Goal: Information Seeking & Learning: Check status

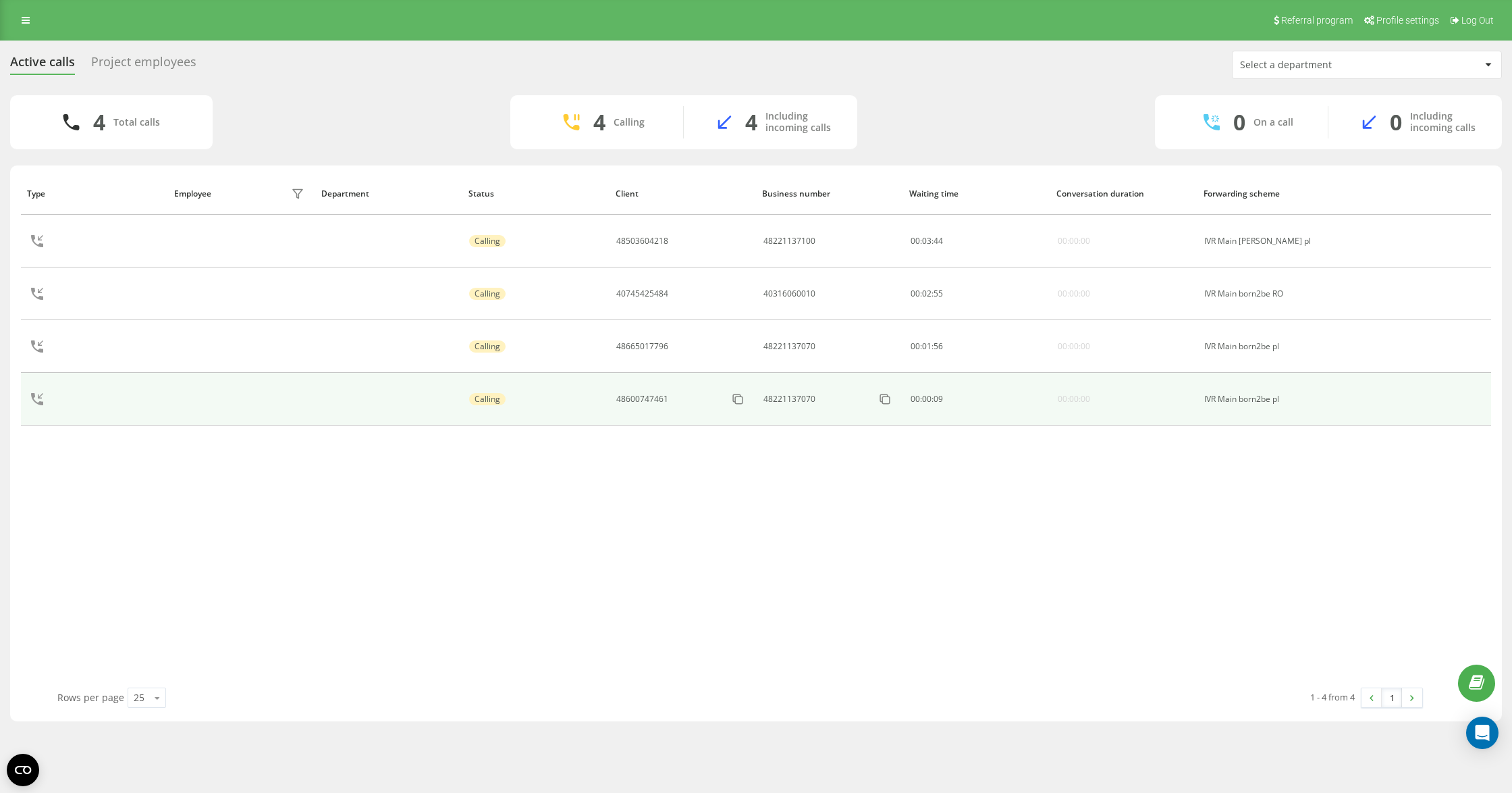
click at [35, 400] on icon at bounding box center [37, 399] width 33 height 33
click at [36, 403] on icon at bounding box center [37, 399] width 12 height 12
click at [33, 400] on icon at bounding box center [37, 399] width 33 height 33
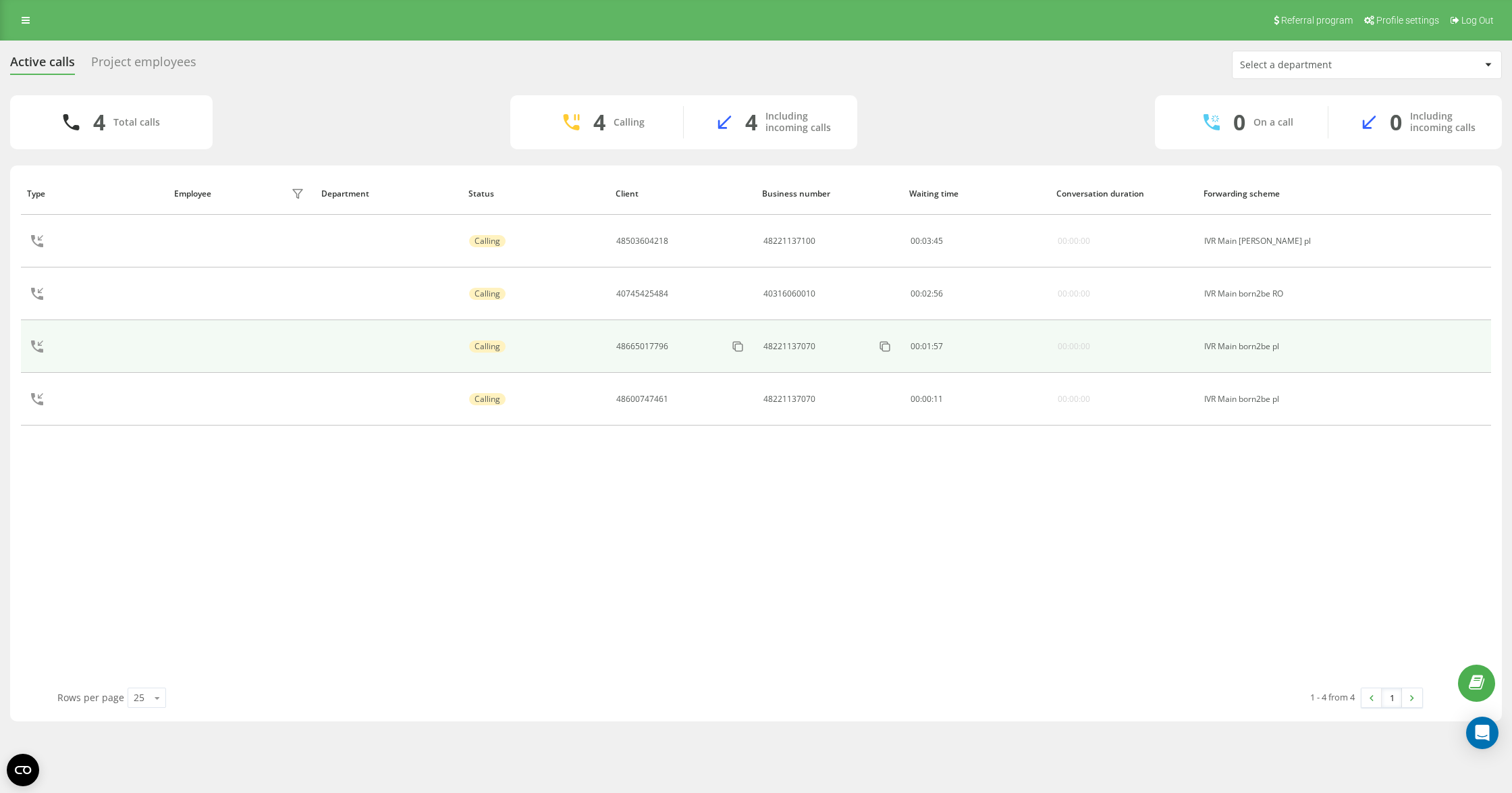
click at [39, 349] on icon at bounding box center [37, 346] width 33 height 33
click at [39, 347] on icon at bounding box center [37, 346] width 33 height 33
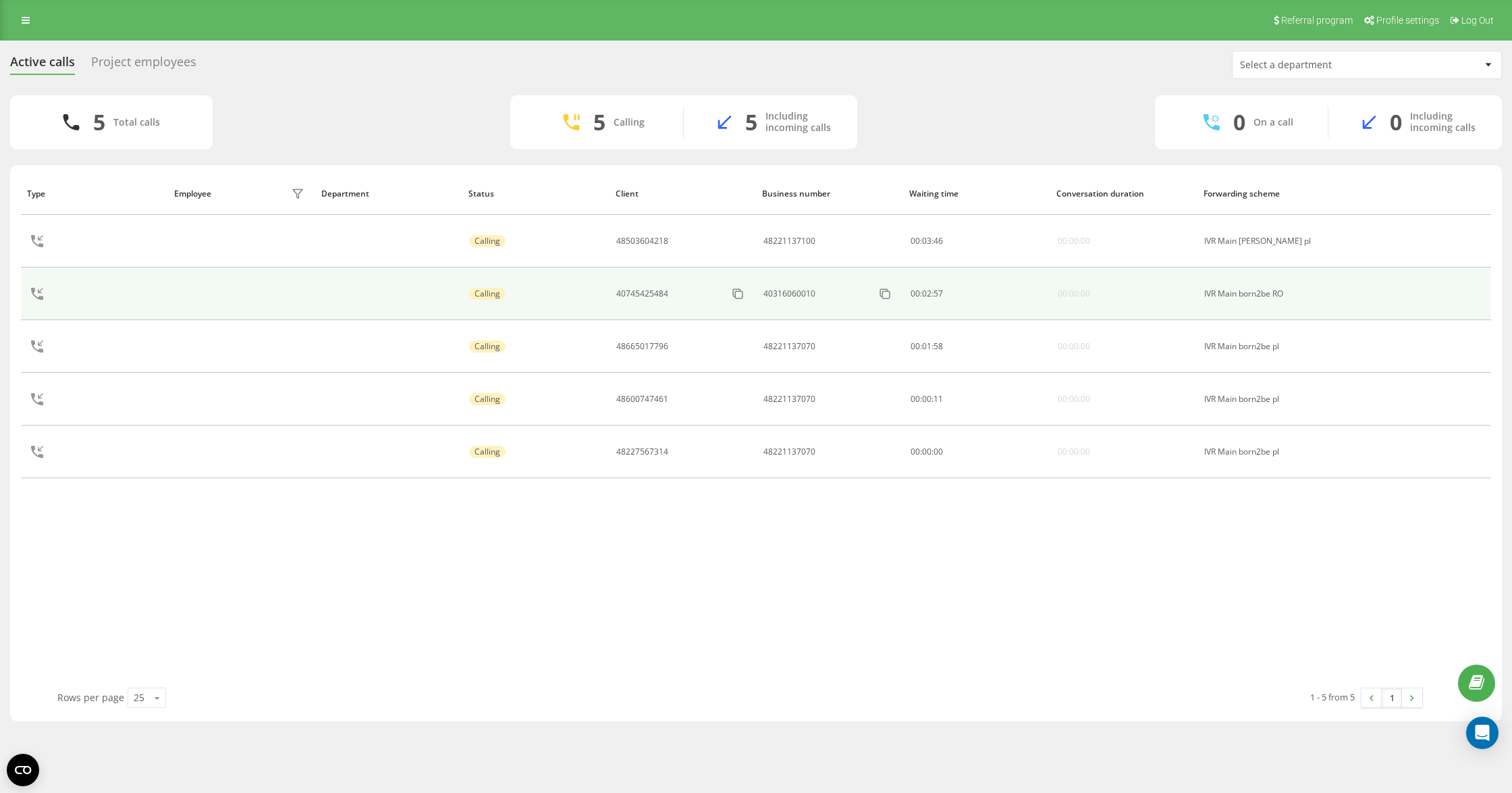
click at [35, 290] on icon at bounding box center [37, 294] width 33 height 33
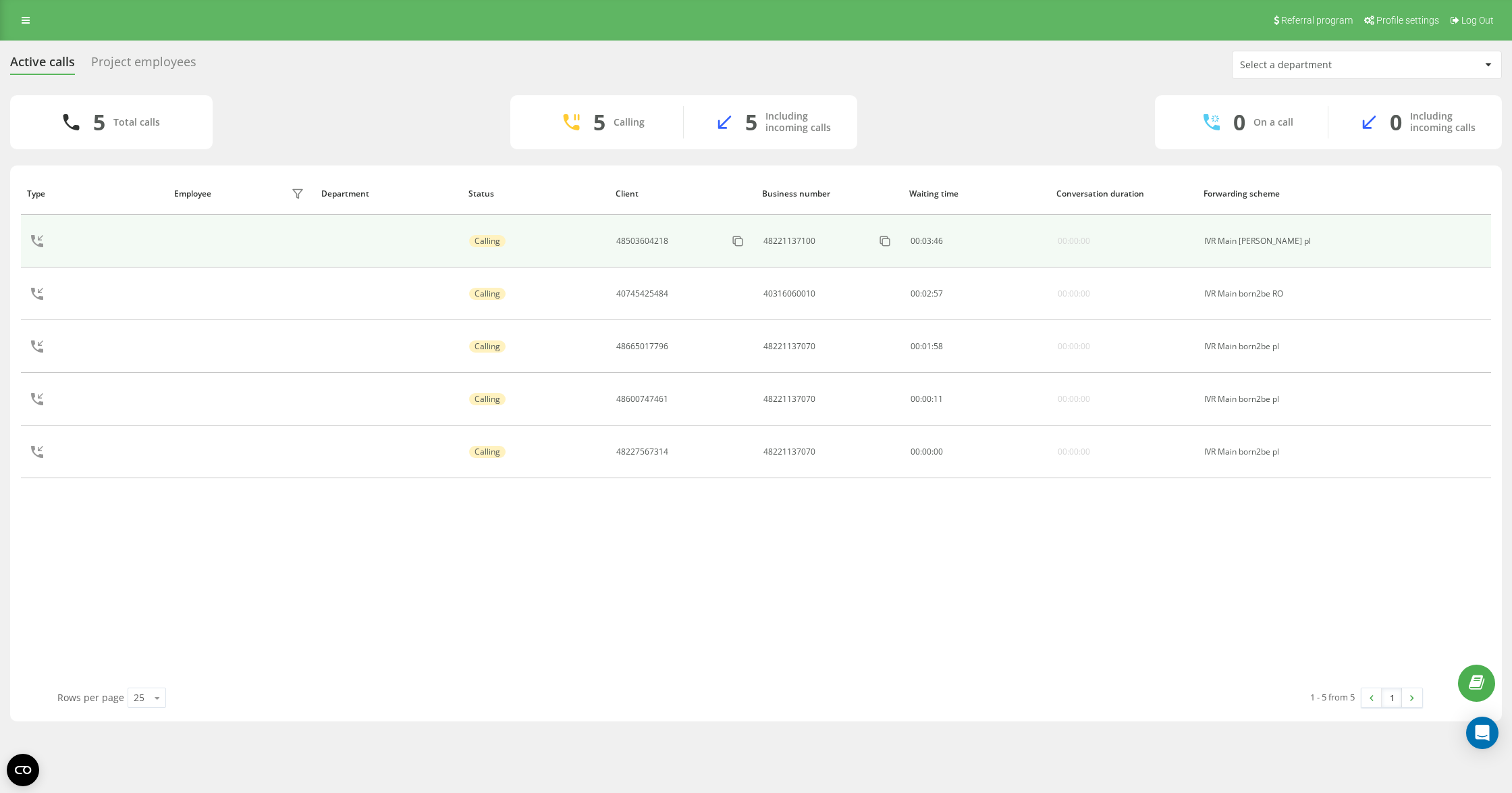
click at [39, 251] on icon at bounding box center [37, 240] width 33 height 33
click at [38, 250] on icon at bounding box center [37, 240] width 33 height 33
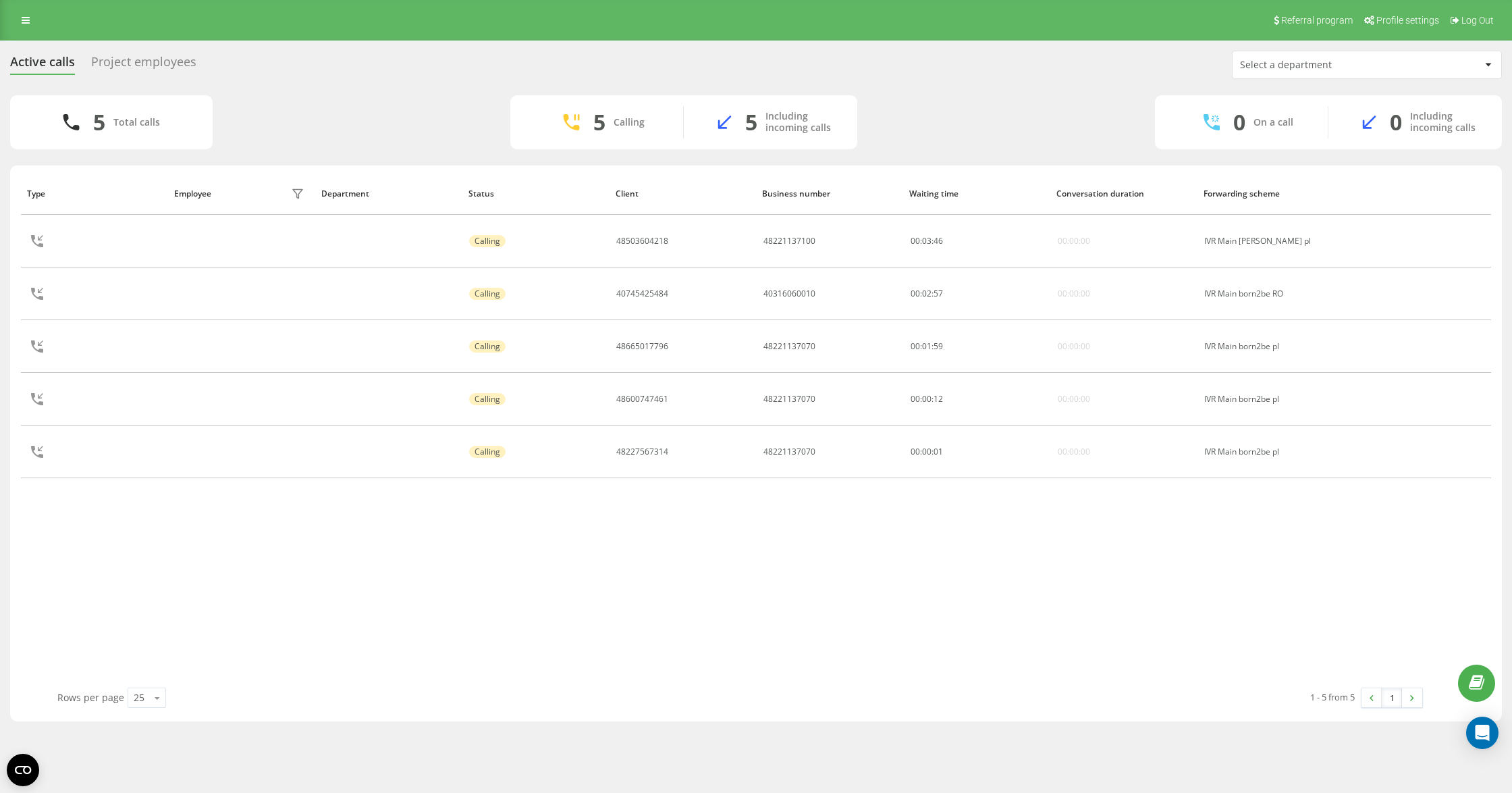
click at [349, 674] on div "Type Employee filter Department Status Client Business number Waiting time Conv…" at bounding box center [756, 429] width 1470 height 515
click at [484, 575] on div "Type Employee filter Department Status Client Business number Waiting time Conv…" at bounding box center [756, 429] width 1470 height 515
click at [955, 687] on div "1 - 6 from 6 1" at bounding box center [1087, 697] width 692 height 39
click at [889, 616] on div "Type Employee filter Department Status Client Business number Waiting time Conv…" at bounding box center [756, 429] width 1470 height 515
click at [945, 628] on div "Type Employee filter Department Status Client Business number Waiting time Conv…" at bounding box center [756, 429] width 1470 height 515
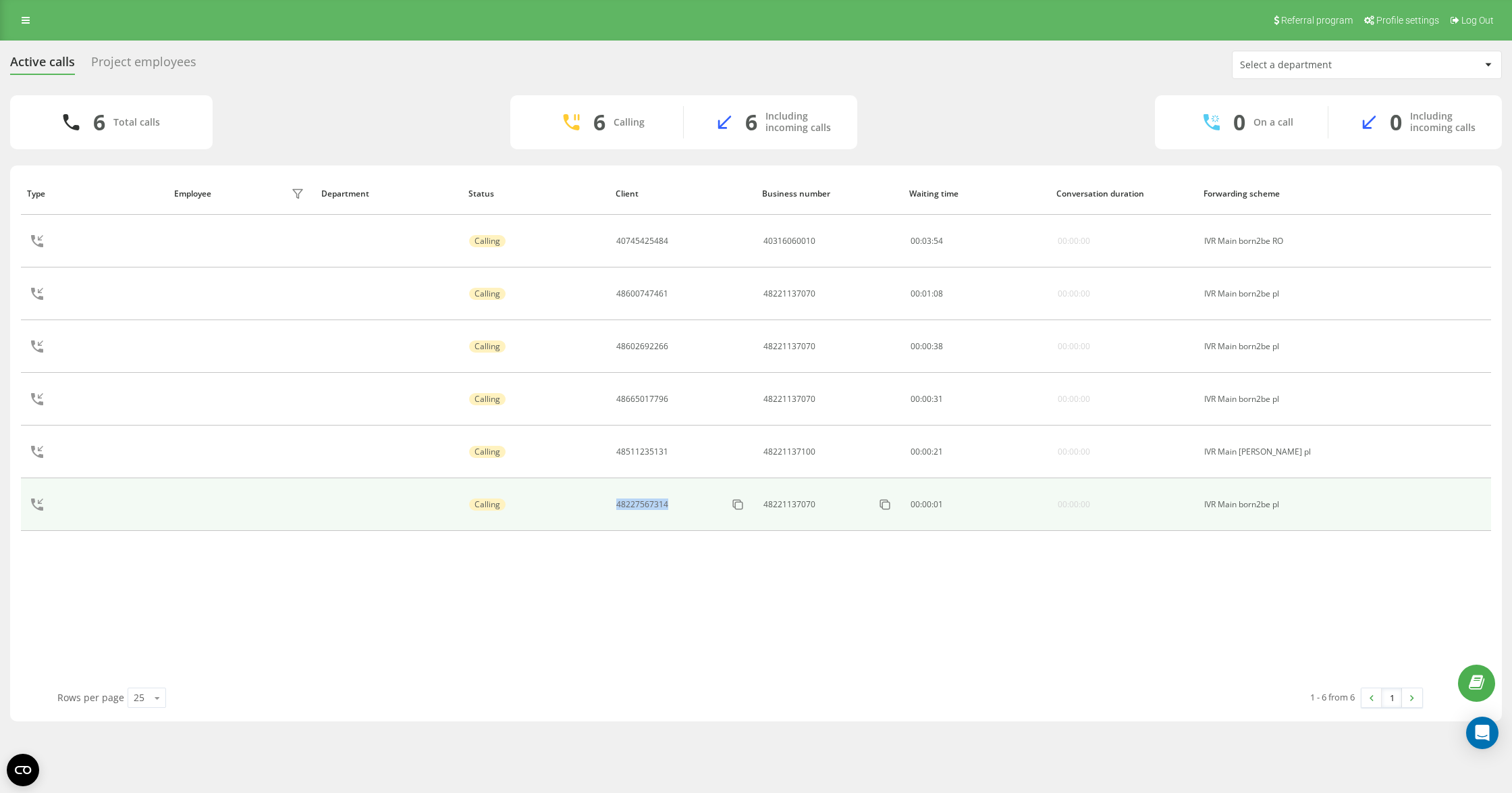
drag, startPoint x: 630, startPoint y: 511, endPoint x: 574, endPoint y: 518, distance: 56.4
click at [581, 511] on tr "Calling 48227567314 48221137070 00 : 00 : 01 00:00:00 IVR Main born2be pl" at bounding box center [756, 504] width 1470 height 53
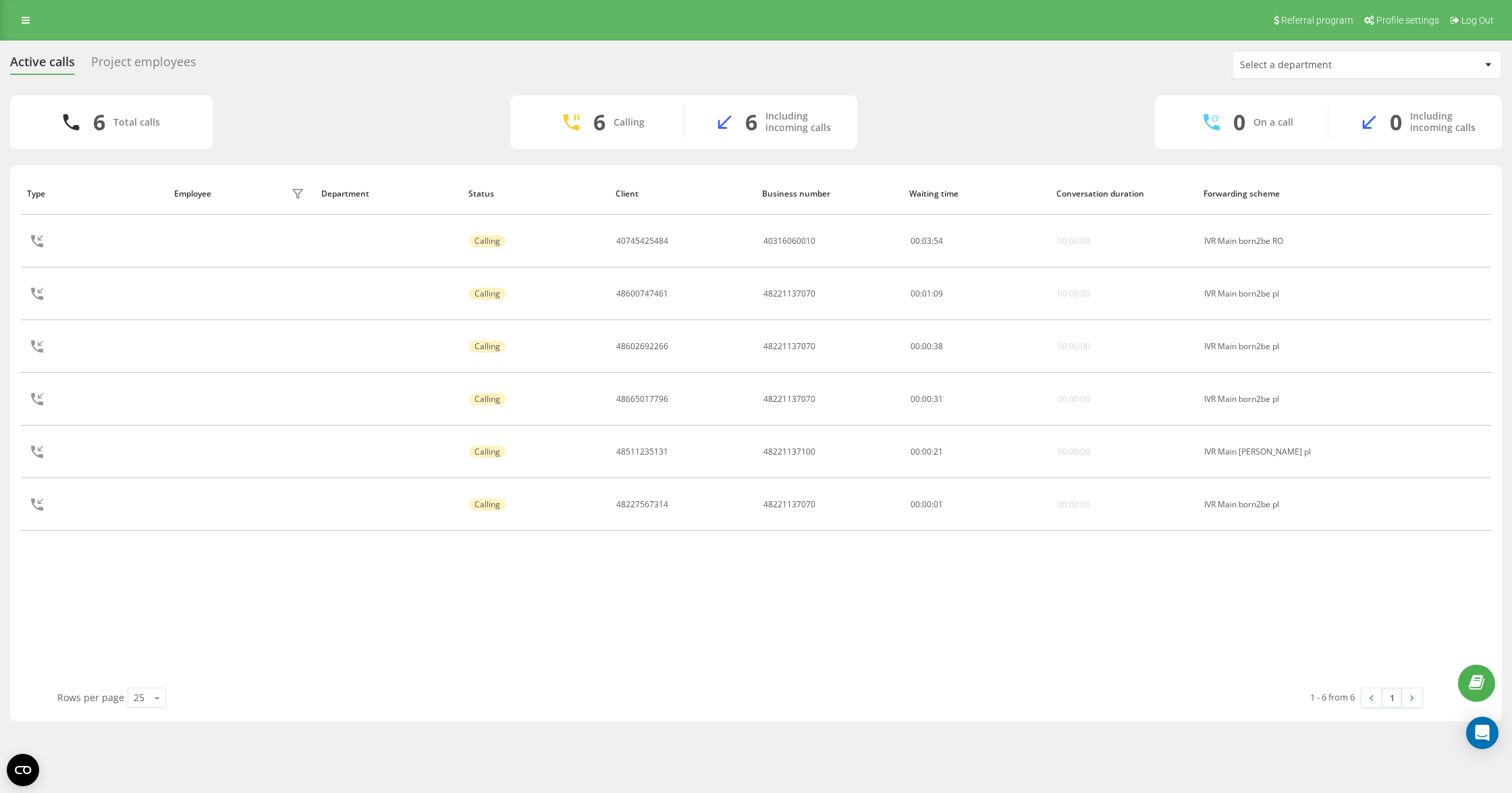
click at [621, 638] on div "Type Employee filter Department Status Client Business number Waiting time Conv…" at bounding box center [756, 429] width 1470 height 515
drag, startPoint x: 647, startPoint y: 735, endPoint x: 651, endPoint y: 729, distance: 7.2
click at [648, 734] on div "Referral program Profile settings Log Out Active calls Project employees Select…" at bounding box center [756, 396] width 1512 height 793
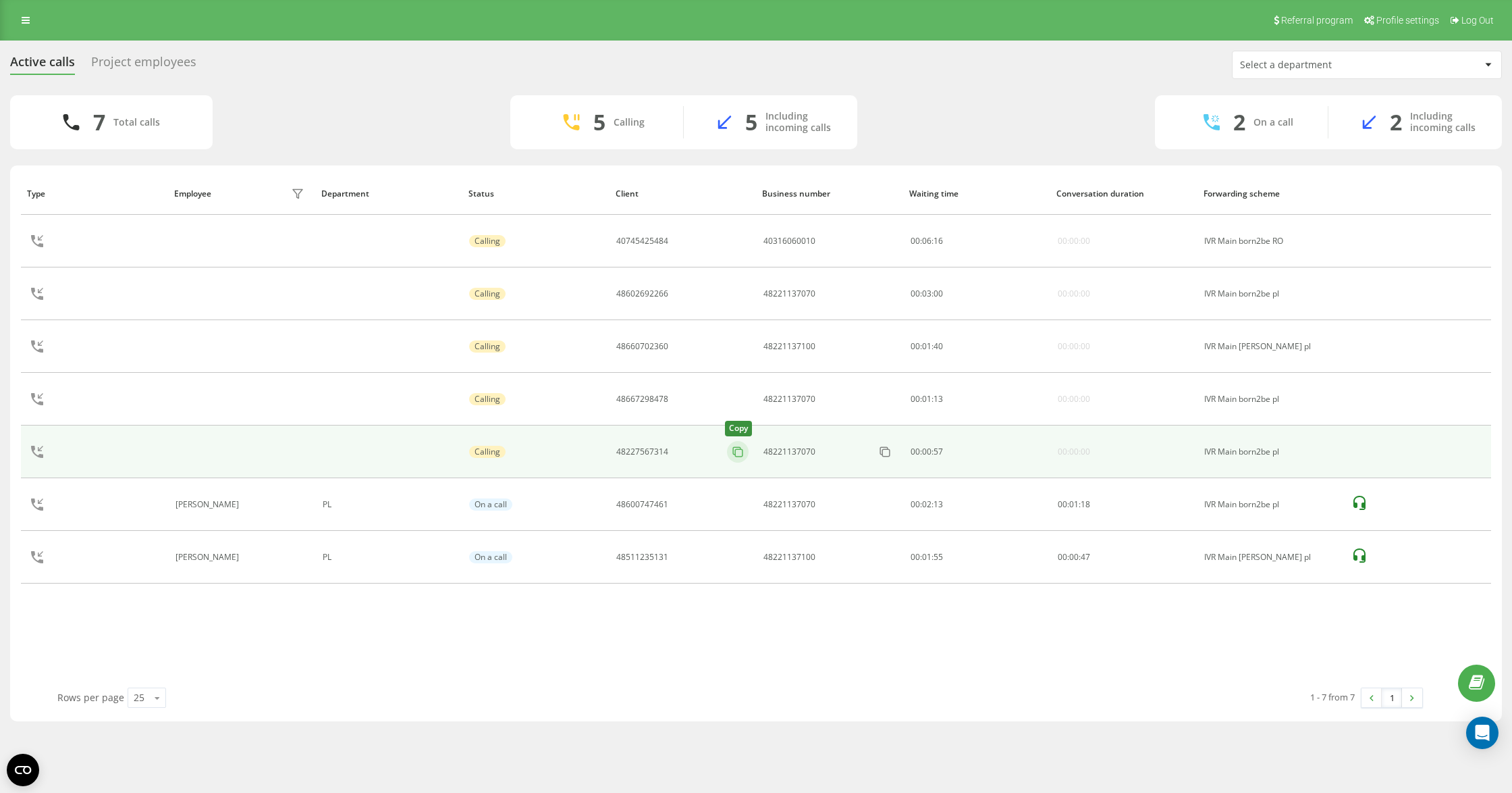
click at [737, 455] on icon at bounding box center [738, 452] width 14 height 14
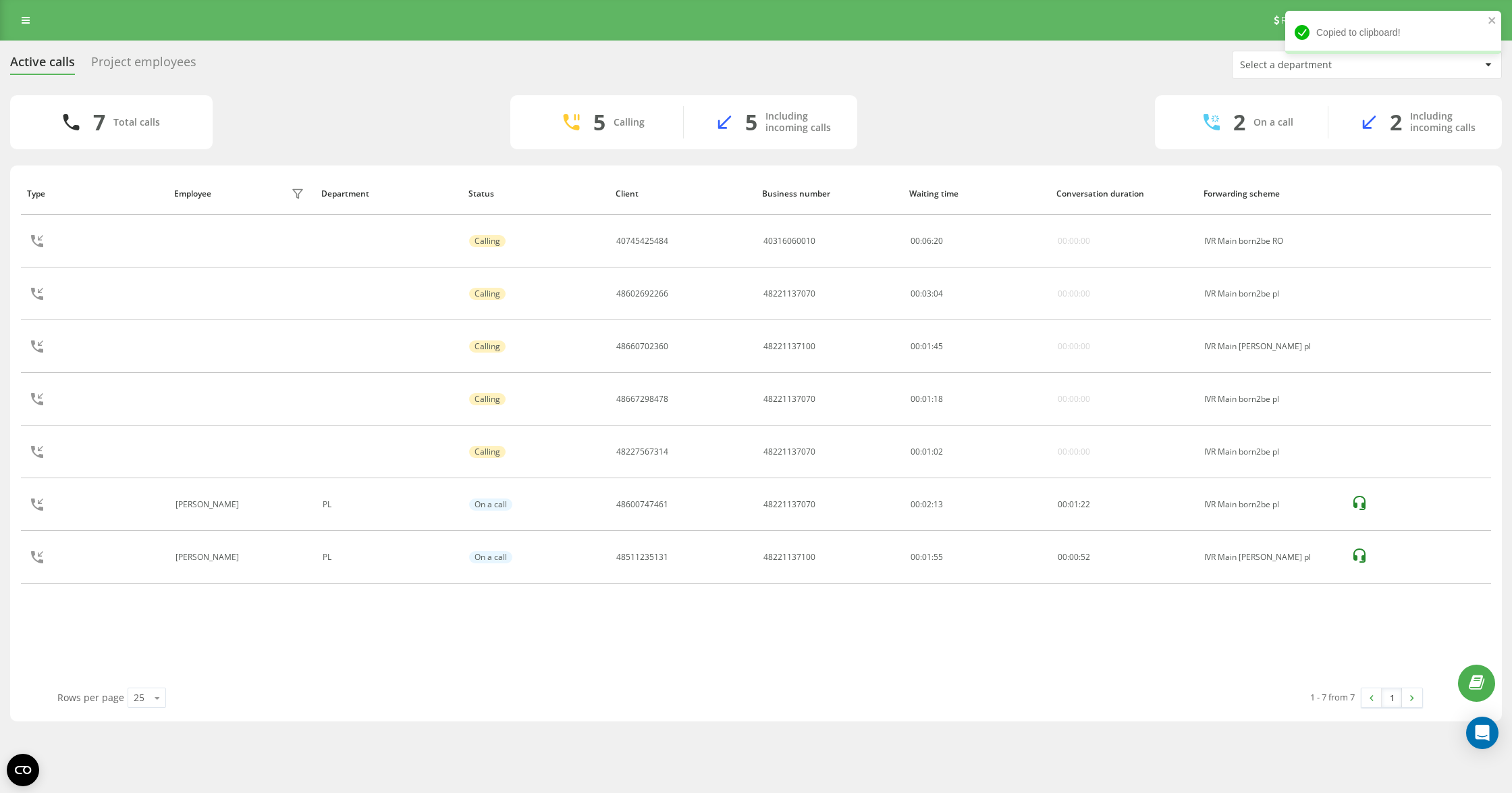
click at [995, 640] on div "Type Employee filter Department Status Client Business number Waiting time Conv…" at bounding box center [756, 429] width 1470 height 515
click at [1494, 21] on icon "close" at bounding box center [1491, 20] width 7 height 7
click at [1027, 85] on div "Active calls Project employees Select a department 7 Total calls 5 Calling 5 In…" at bounding box center [756, 386] width 1492 height 670
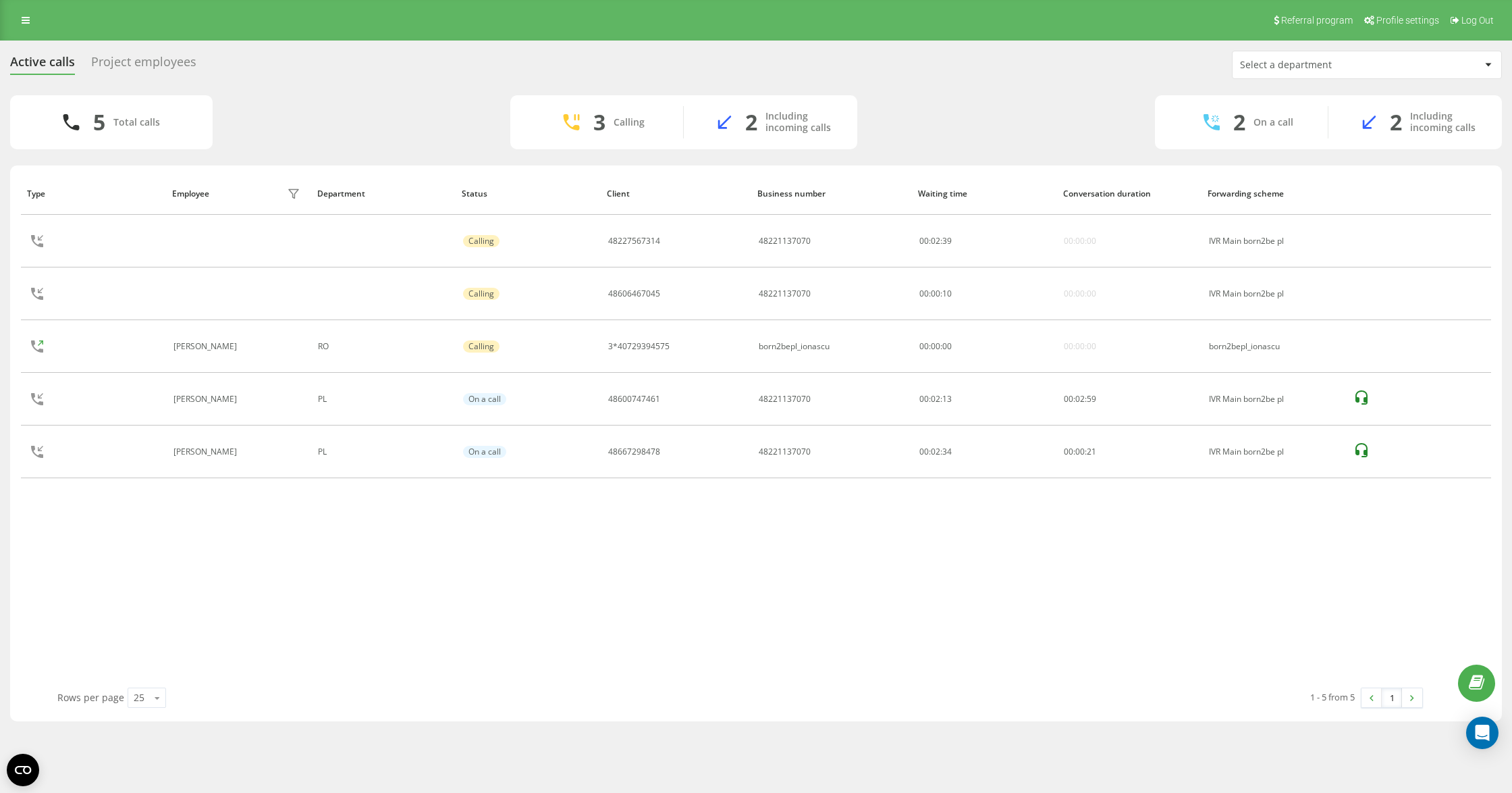
click at [852, 584] on div "Type Employee filter Department Status Client Business number Waiting time Conv…" at bounding box center [756, 429] width 1470 height 515
click at [762, 671] on div "Type Employee filter Department Status Client Business number Waiting time Conv…" at bounding box center [756, 429] width 1470 height 515
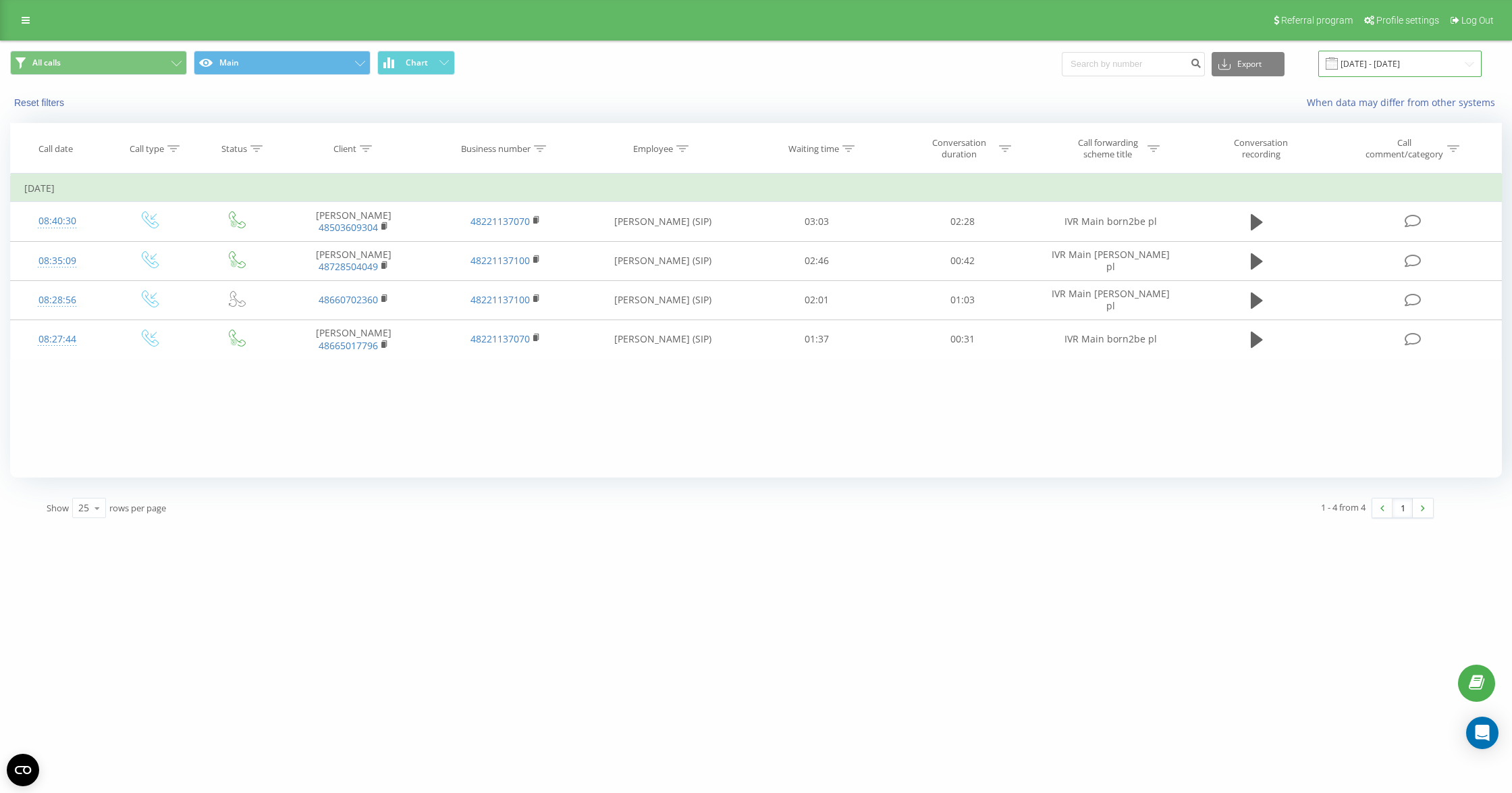
click at [1368, 62] on input "21.08.2025 - 21.08.2025" at bounding box center [1400, 64] width 164 height 27
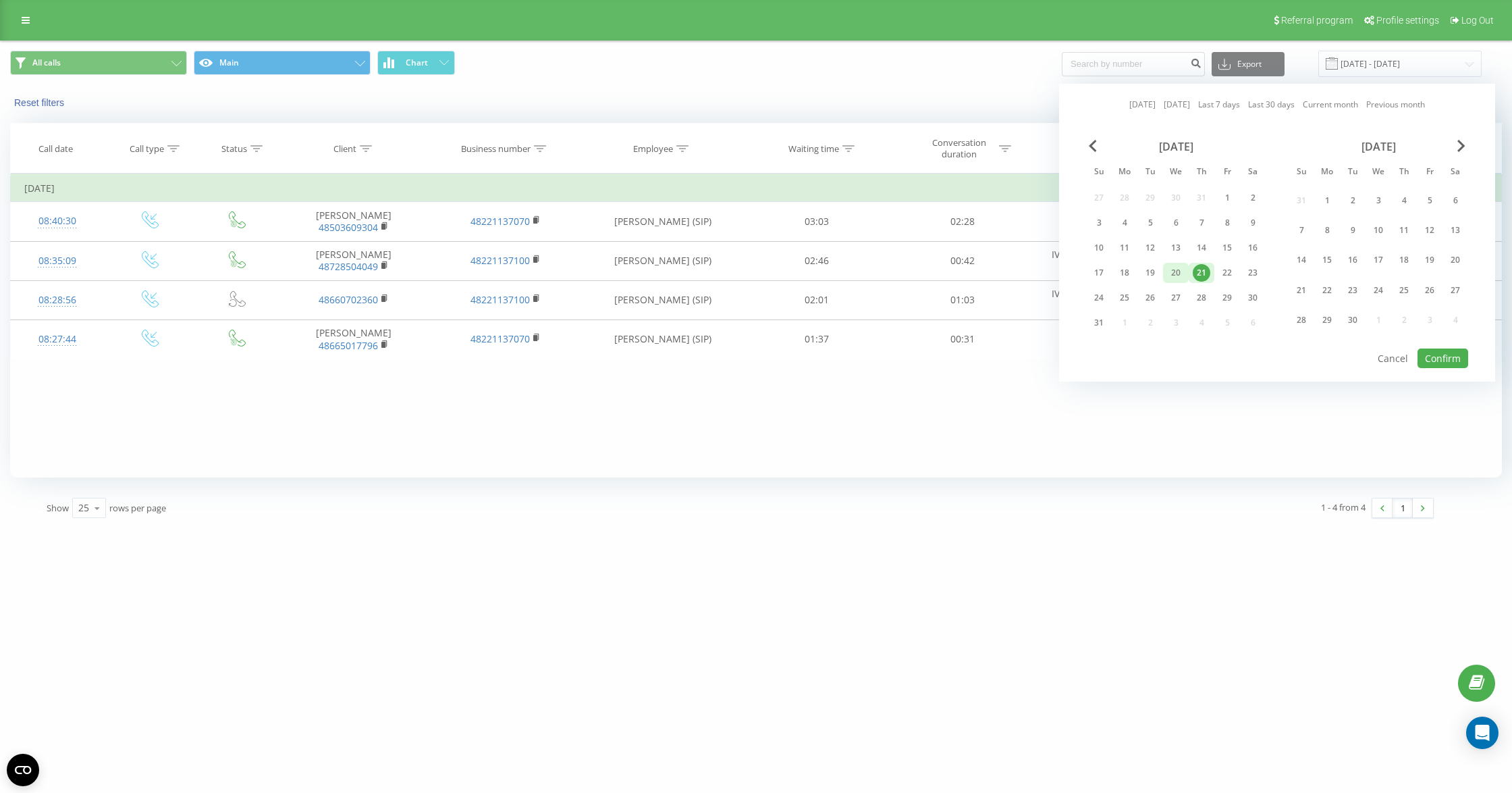
click at [1173, 268] on div "20" at bounding box center [1176, 272] width 18 height 18
click at [1450, 349] on button "Confirm" at bounding box center [1443, 358] width 51 height 20
type input "20.08.2025 - 20.08.2025"
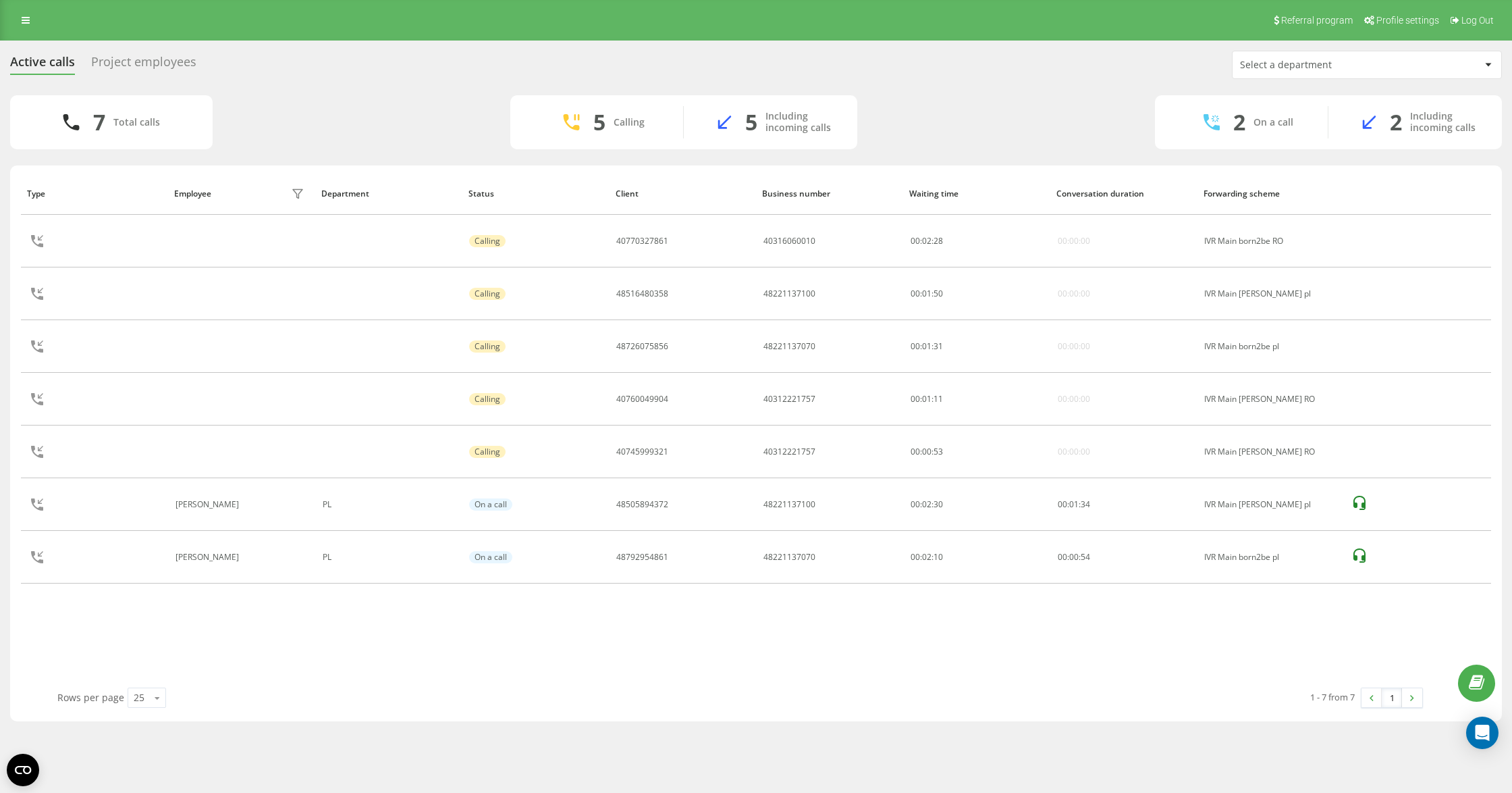
click at [729, 678] on div "Rows per page 25 10 25 50 100" at bounding box center [394, 697] width 692 height 39
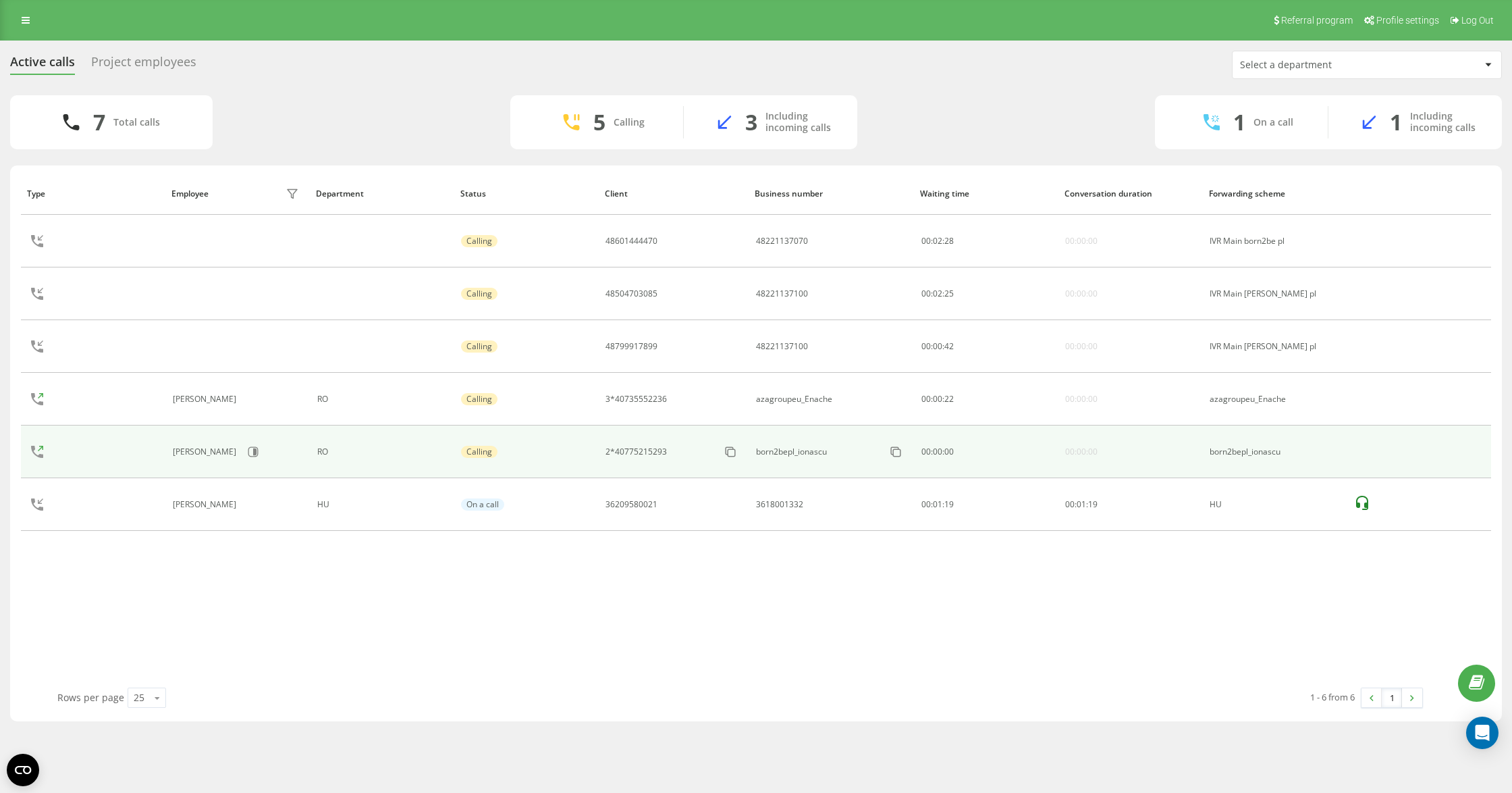
click at [1362, 452] on td at bounding box center [1419, 451] width 145 height 53
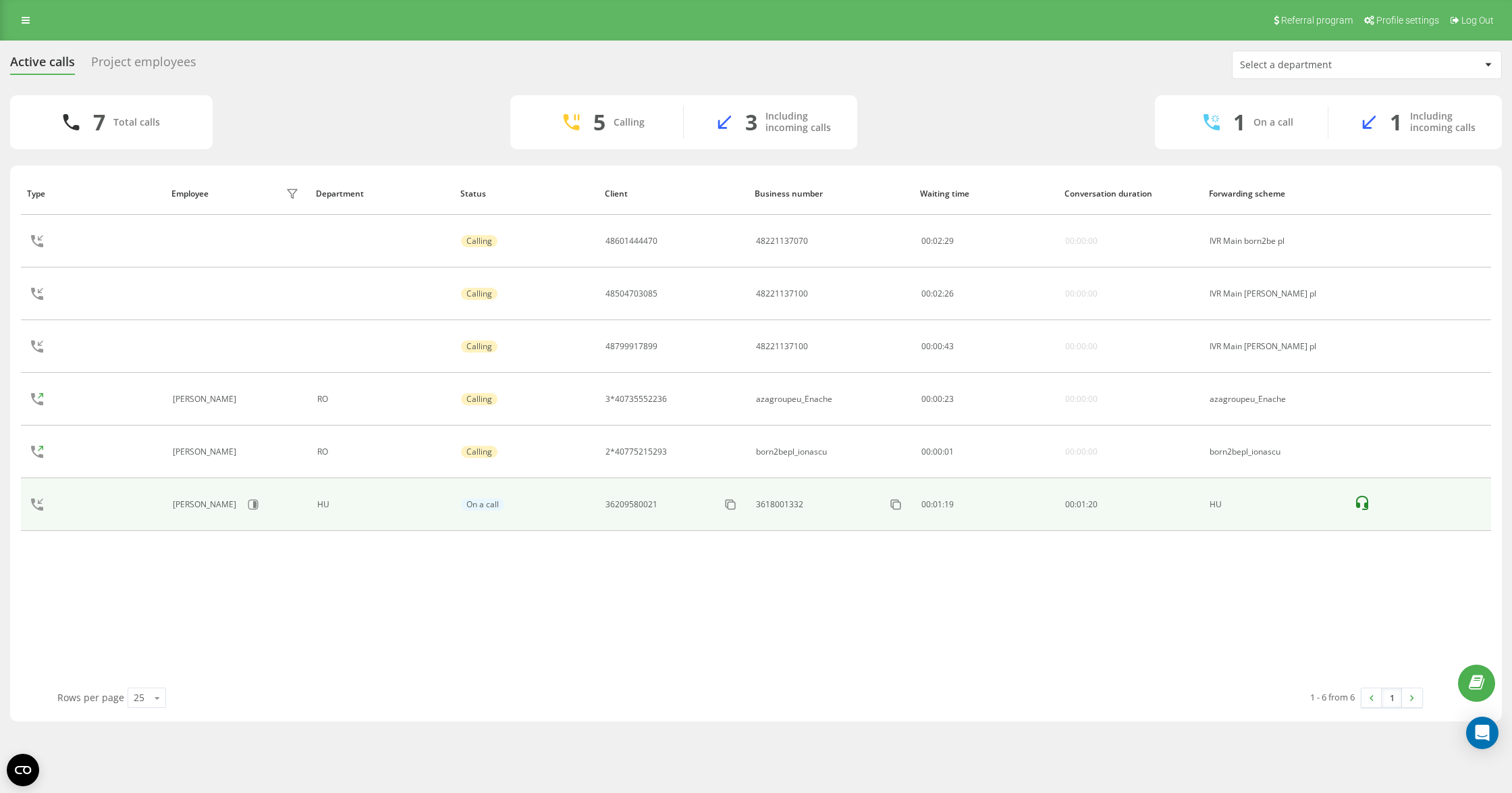
click at [1360, 498] on icon at bounding box center [1362, 502] width 12 height 14
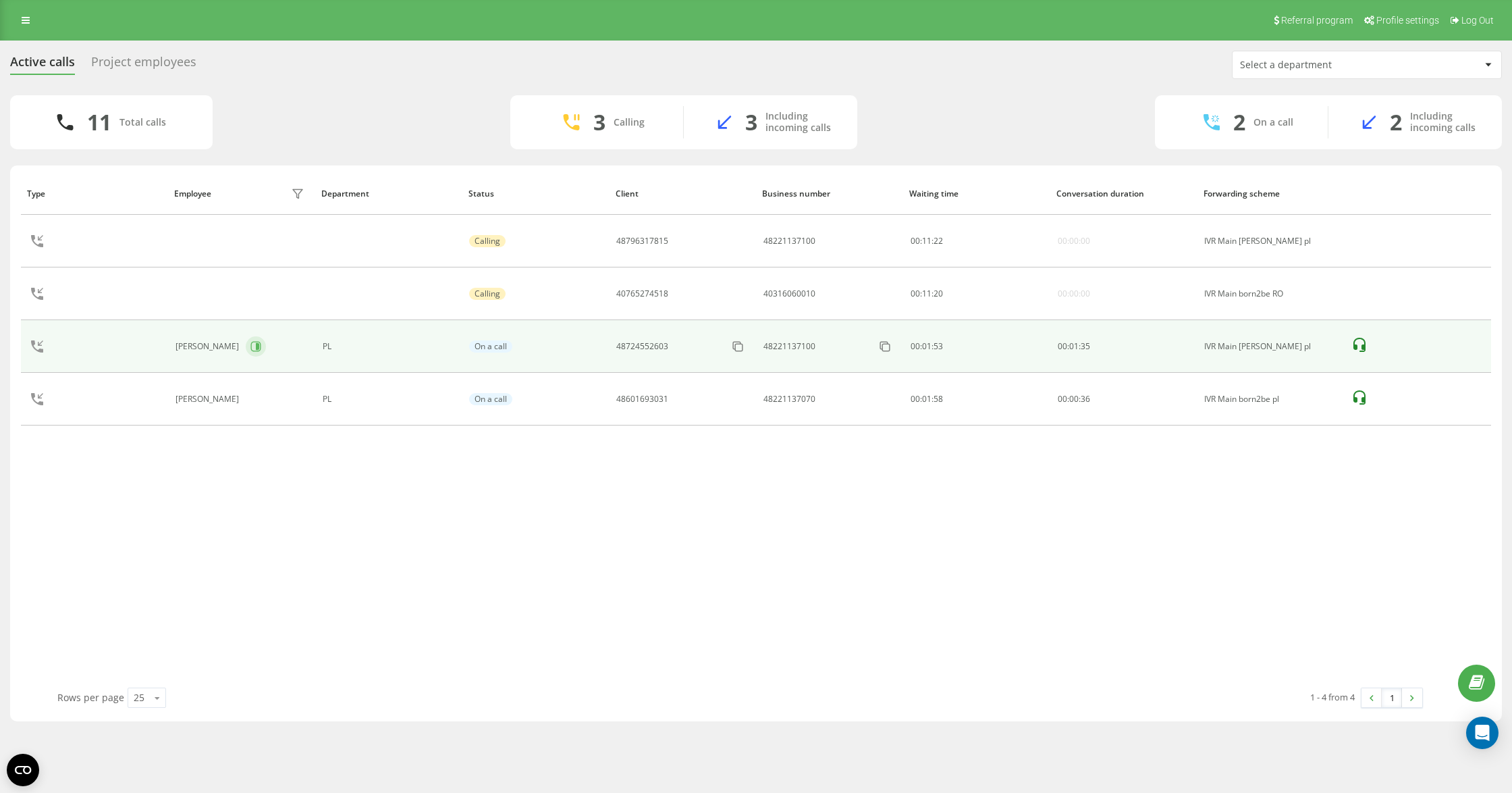
click at [239, 357] on div "[PERSON_NAME]" at bounding box center [242, 346] width 132 height 23
click at [235, 330] on td "[PERSON_NAME]" at bounding box center [241, 346] width 147 height 53
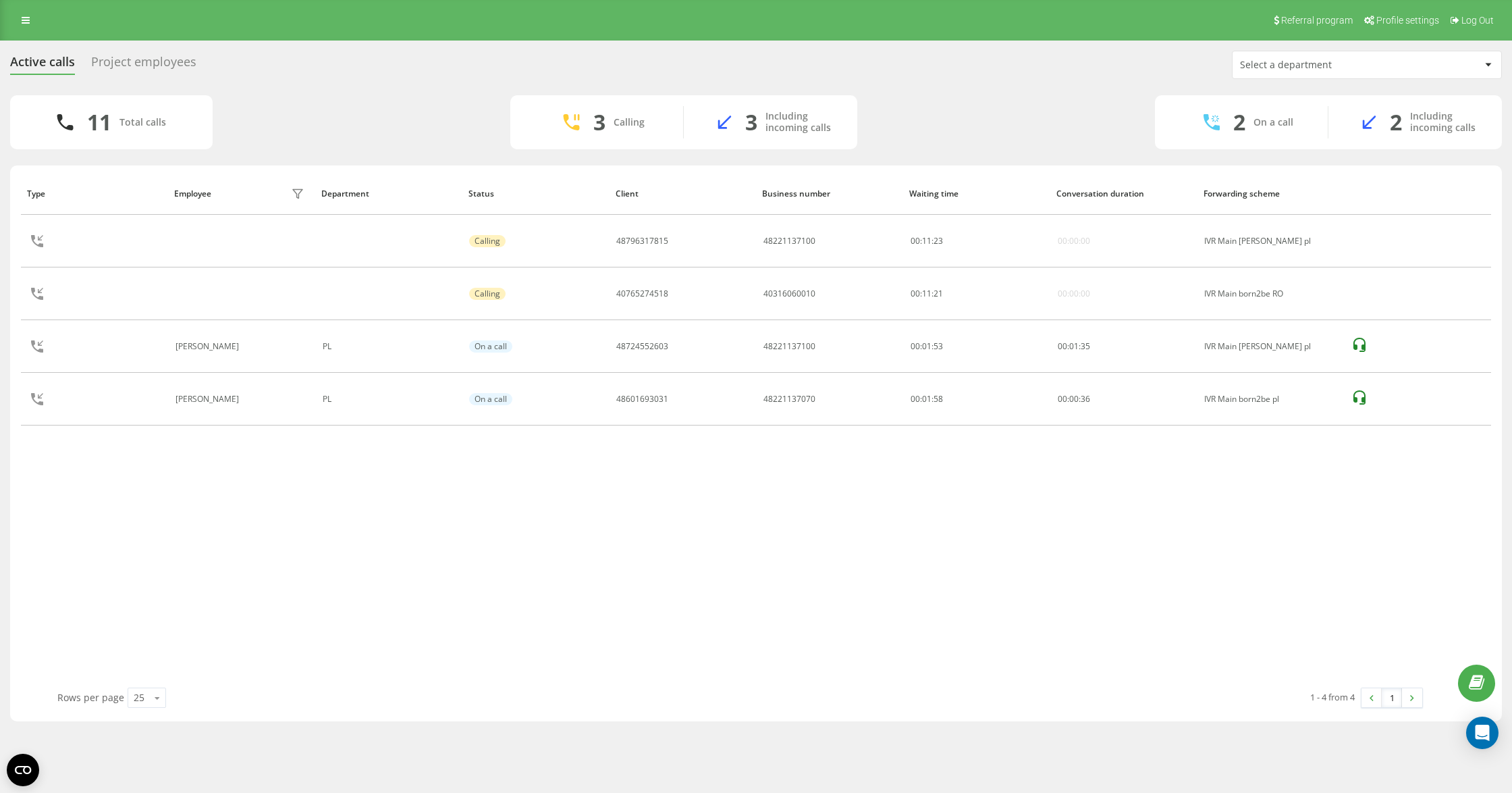
click at [249, 344] on icon at bounding box center [254, 346] width 11 height 11
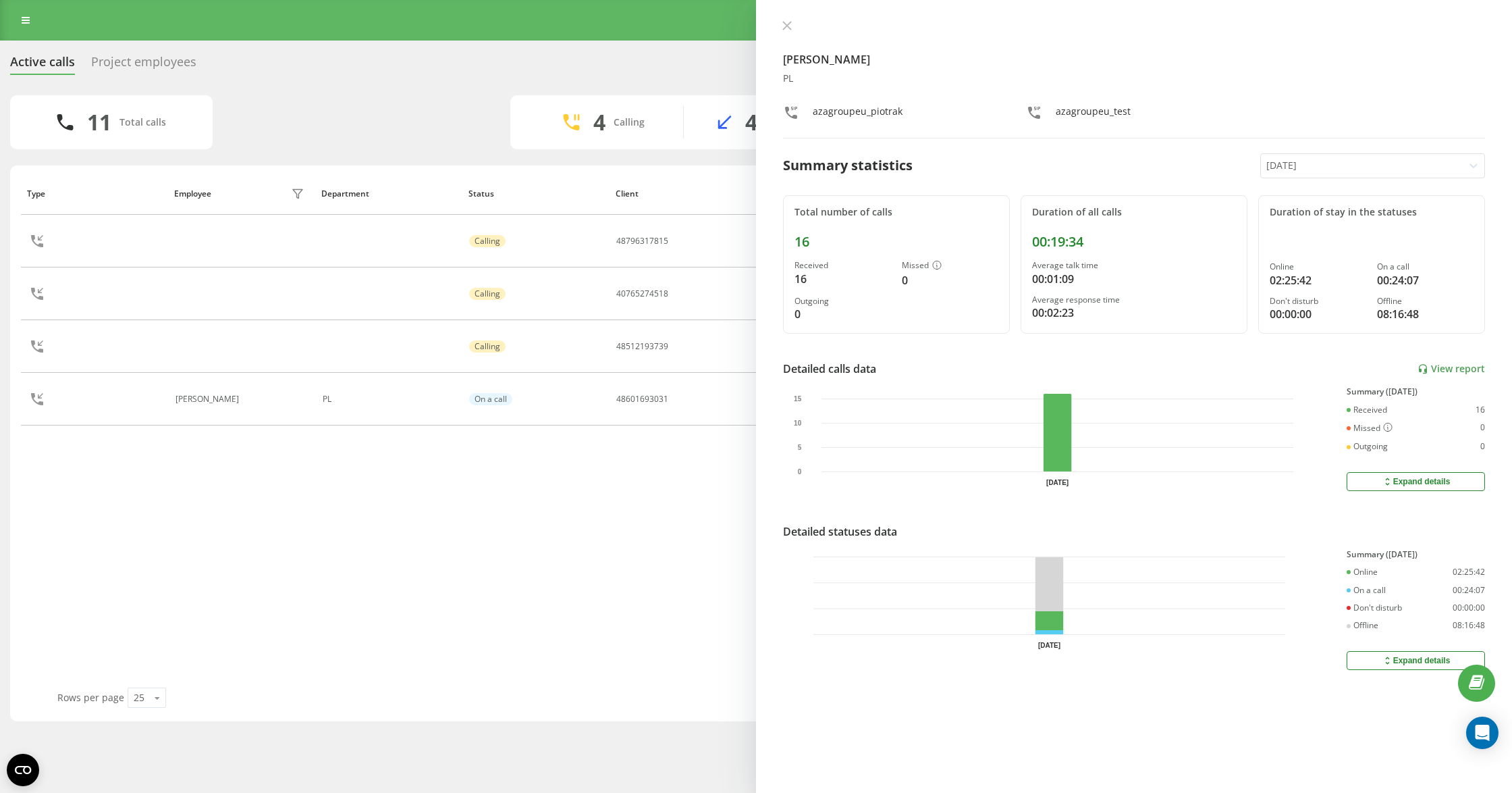
click at [786, 22] on icon at bounding box center [787, 26] width 9 height 9
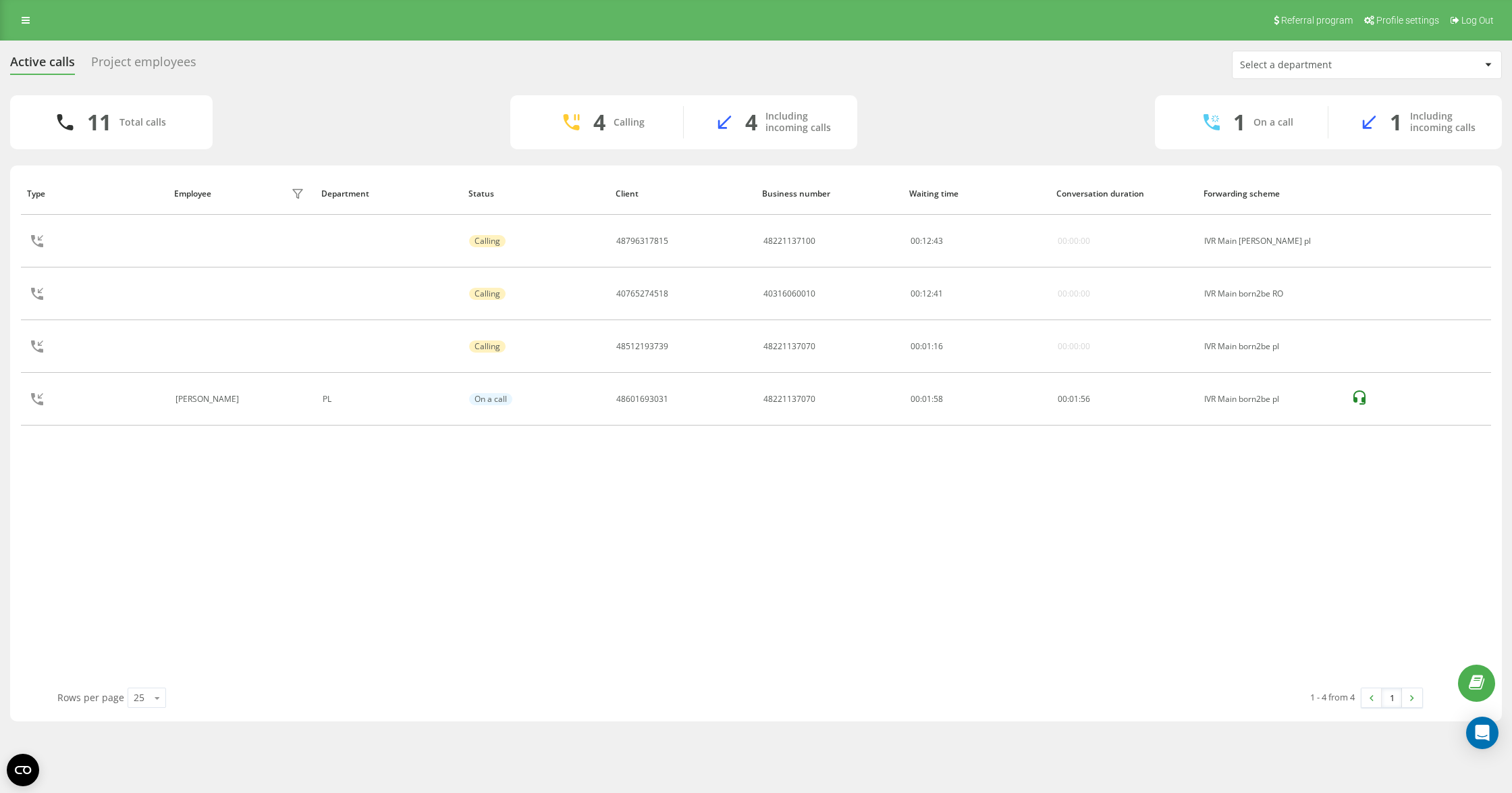
click at [762, 551] on div "Type Employee filter Department Status Client Business number Waiting time Conv…" at bounding box center [756, 429] width 1470 height 515
drag, startPoint x: 0, startPoint y: 0, endPoint x: 438, endPoint y: 498, distance: 663.2
click at [438, 498] on div "Type Employee filter Department Status Client Business number Waiting time Conv…" at bounding box center [756, 429] width 1470 height 515
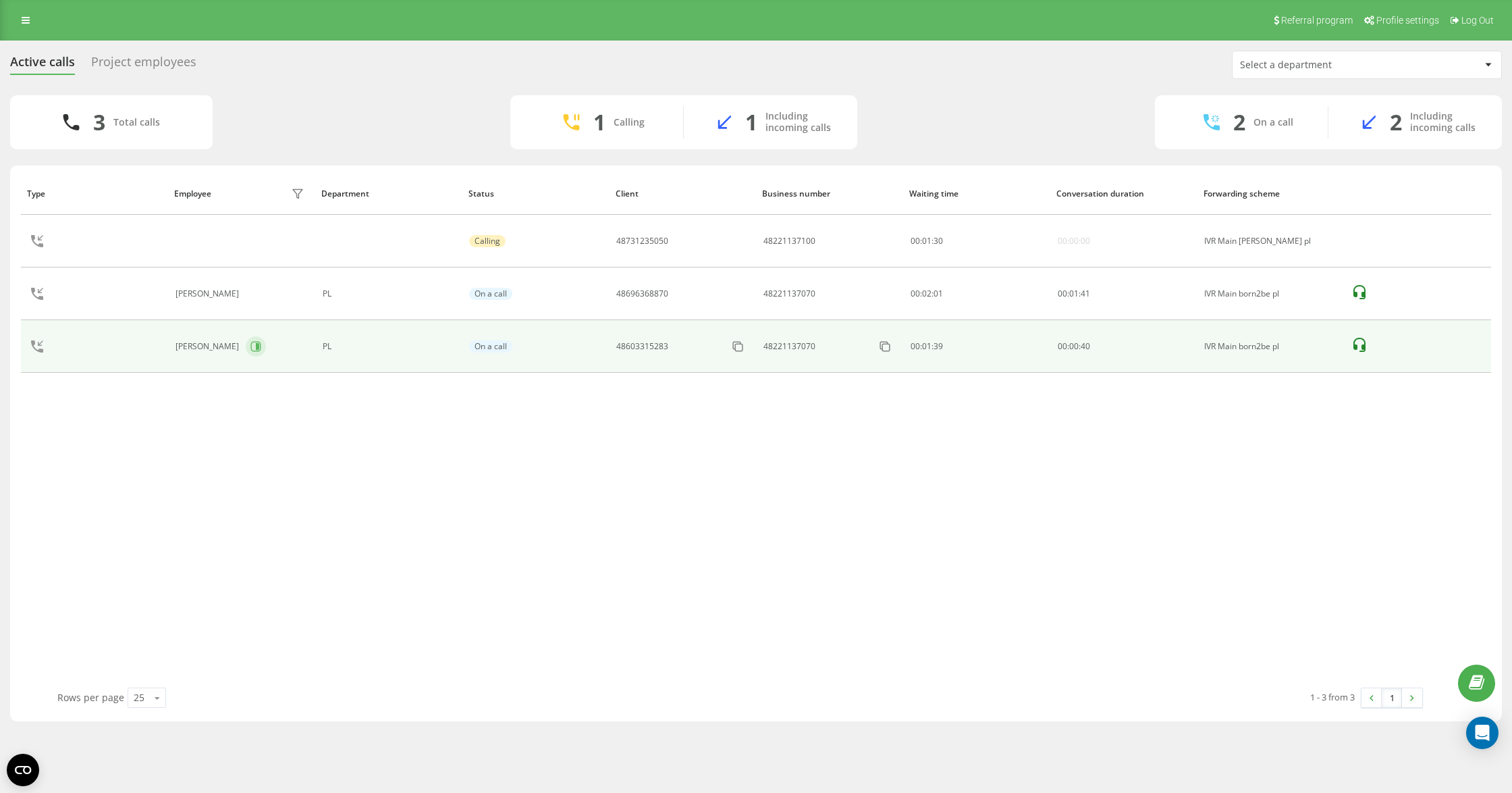
click at [247, 356] on button at bounding box center [256, 346] width 21 height 21
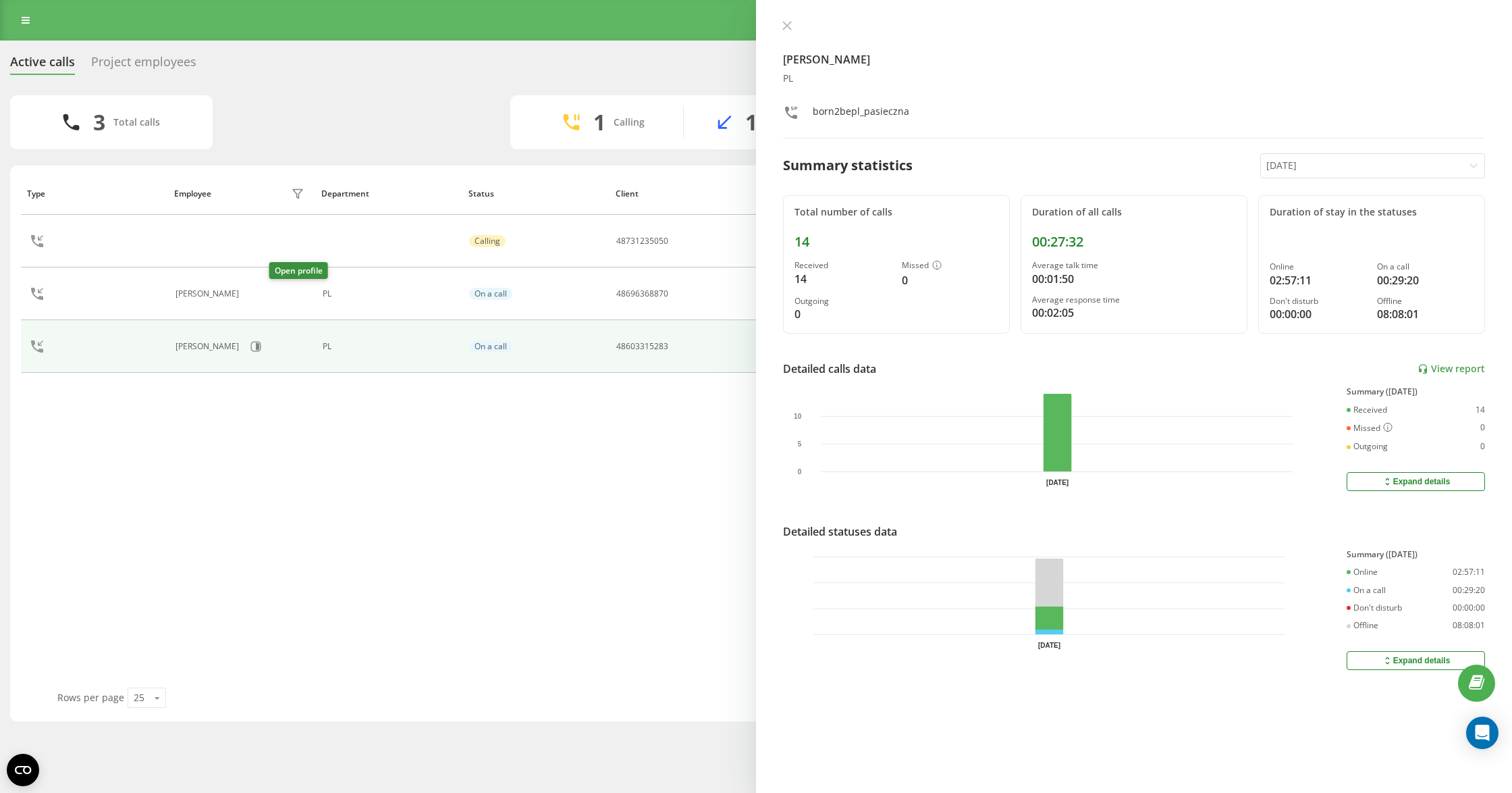
click at [259, 296] on icon at bounding box center [254, 294] width 11 height 11
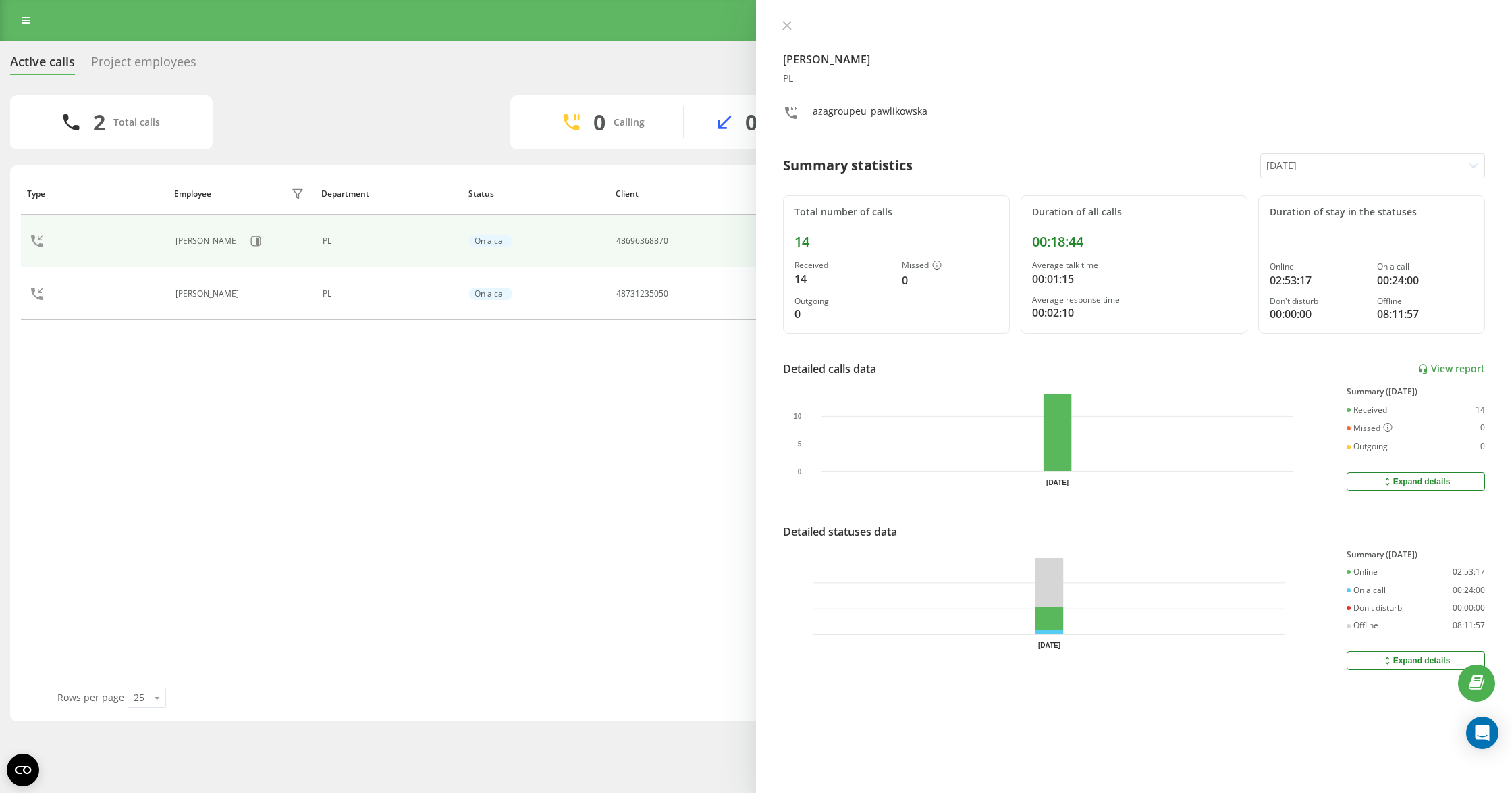
drag, startPoint x: 787, startPoint y: 24, endPoint x: 734, endPoint y: 188, distance: 172.4
click at [787, 24] on icon at bounding box center [787, 25] width 8 height 8
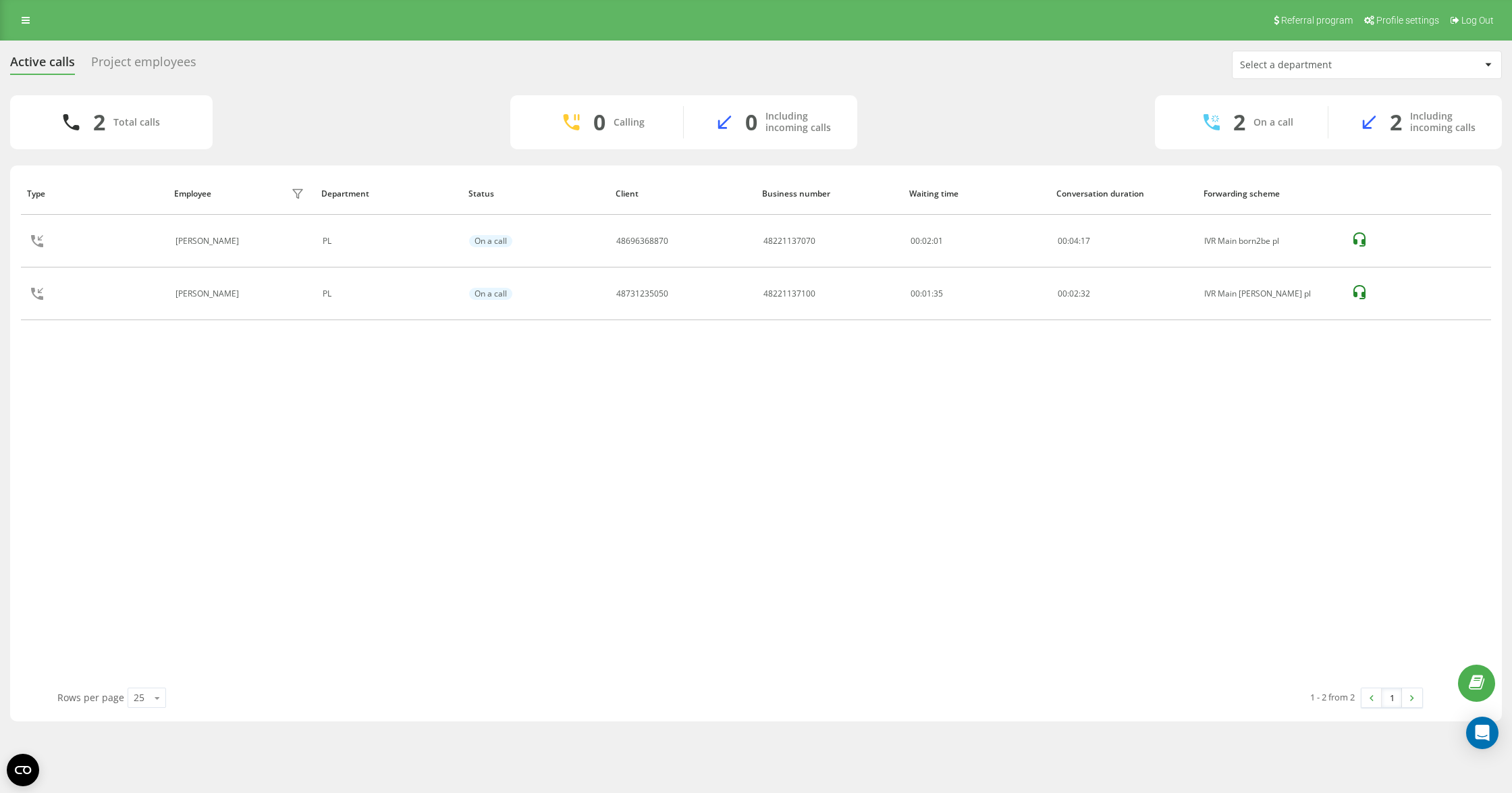
drag, startPoint x: 640, startPoint y: 498, endPoint x: 633, endPoint y: 482, distance: 17.5
click at [640, 498] on div "Type Employee filter Department Status Client Business number Waiting time Conv…" at bounding box center [756, 429] width 1470 height 515
click at [794, 424] on div "Type Employee filter Department Status Client Business number Waiting time Conv…" at bounding box center [756, 429] width 1470 height 515
click at [420, 530] on div "Type Employee filter Department Status Client Business number Waiting time Conv…" at bounding box center [756, 429] width 1470 height 515
click at [469, 379] on div "Type Employee filter Department Status Client Business number Waiting time Conv…" at bounding box center [756, 429] width 1470 height 515
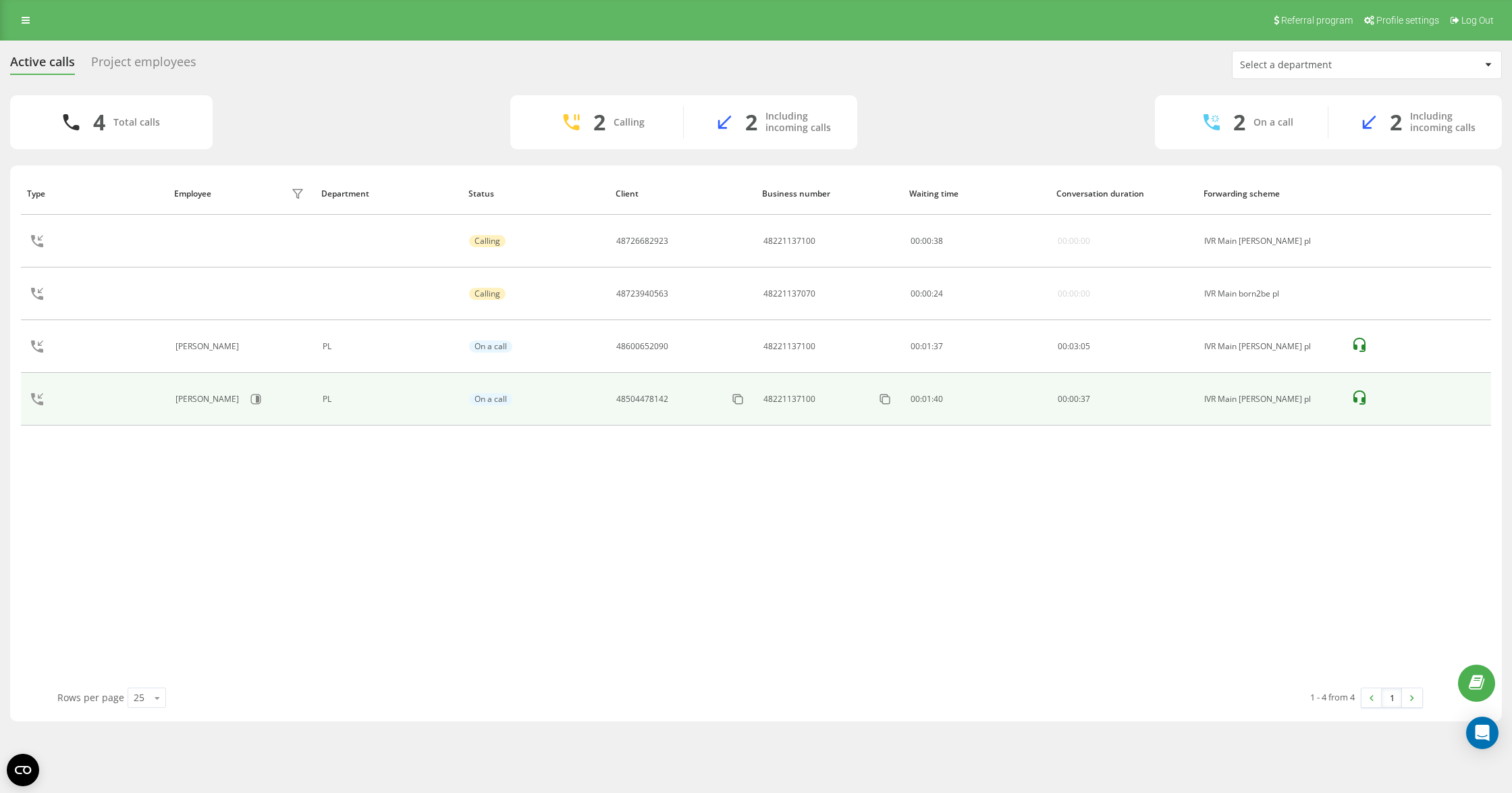
drag, startPoint x: 364, startPoint y: 565, endPoint x: 317, endPoint y: 409, distance: 162.9
click at [364, 566] on div "Type Employee filter Department Status Client Business number Waiting time Conv…" at bounding box center [756, 429] width 1470 height 515
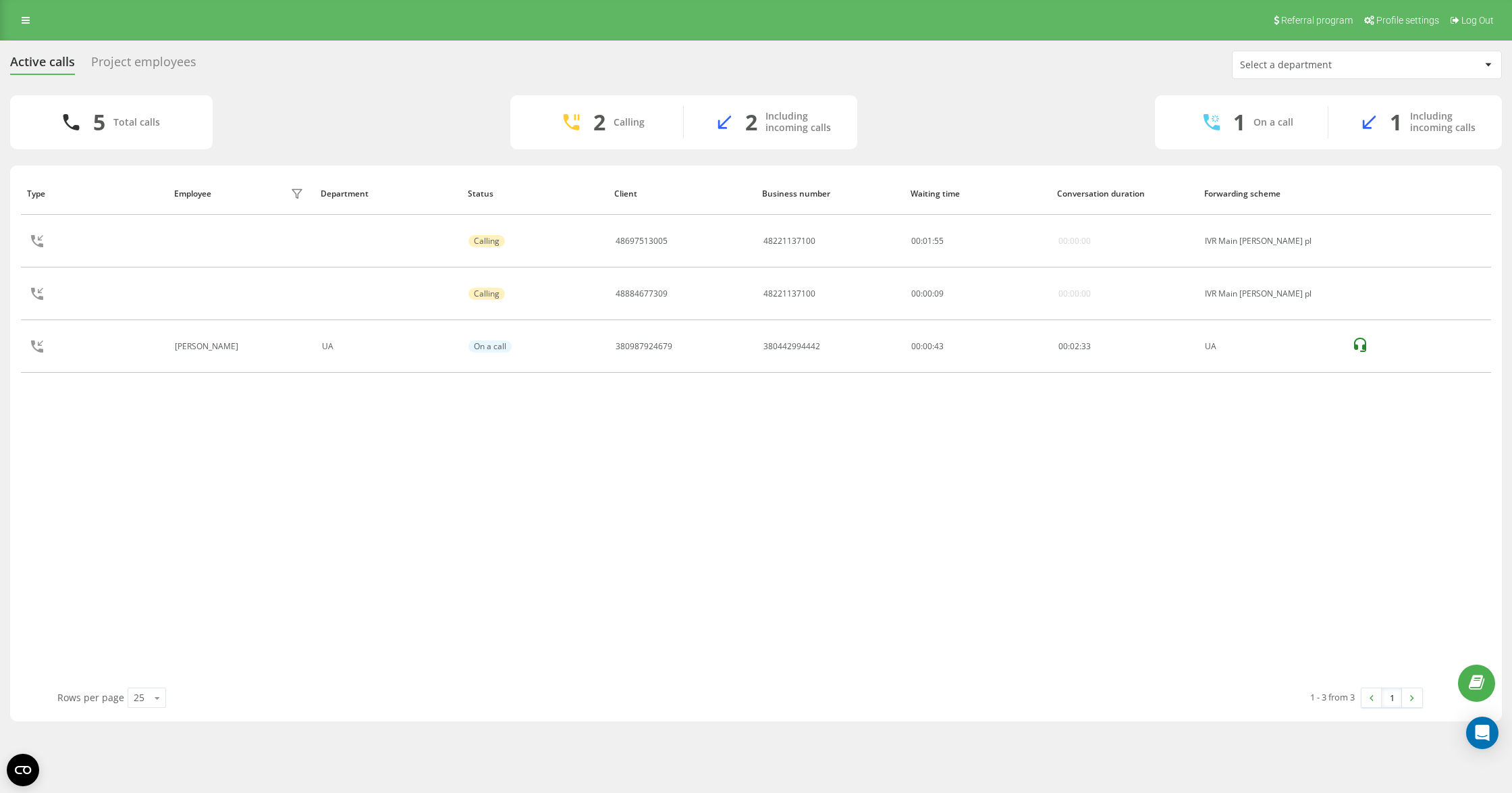
click at [737, 602] on div "Type Employee filter Department Status Client Business number Waiting time Conv…" at bounding box center [756, 429] width 1470 height 515
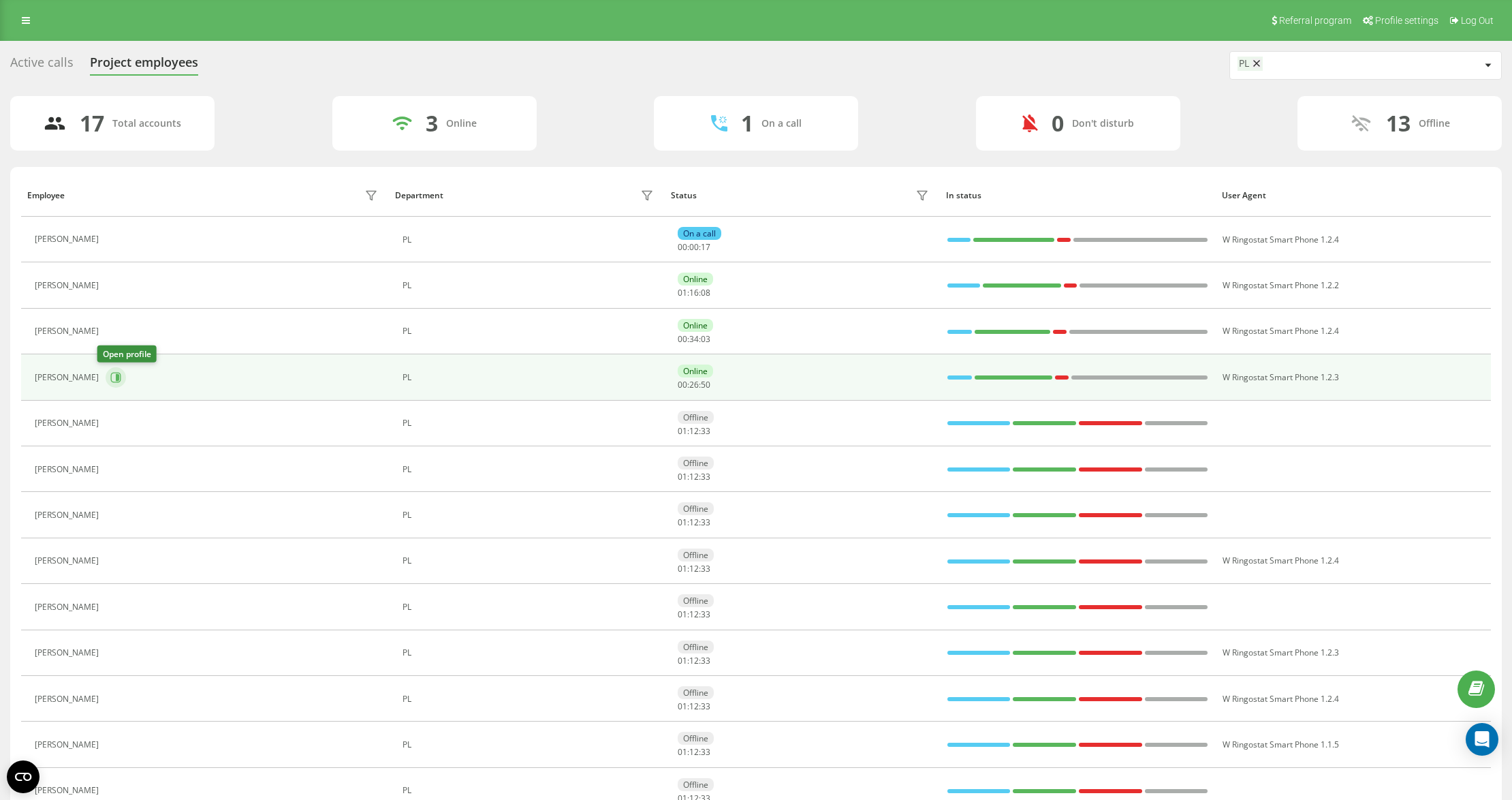
click at [116, 381] on icon at bounding box center [117, 377] width 3 height 7
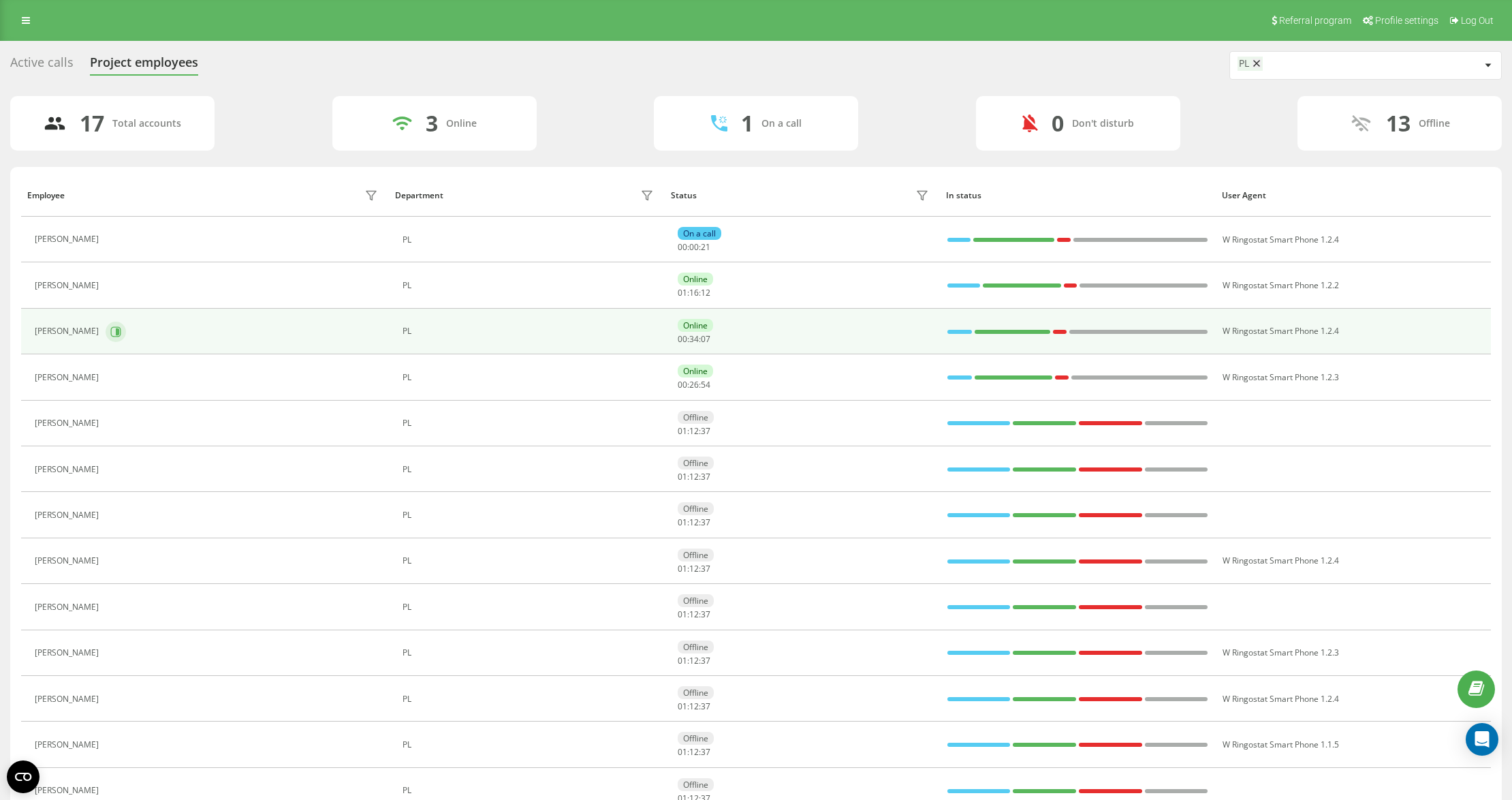
click at [112, 333] on button at bounding box center [116, 332] width 21 height 21
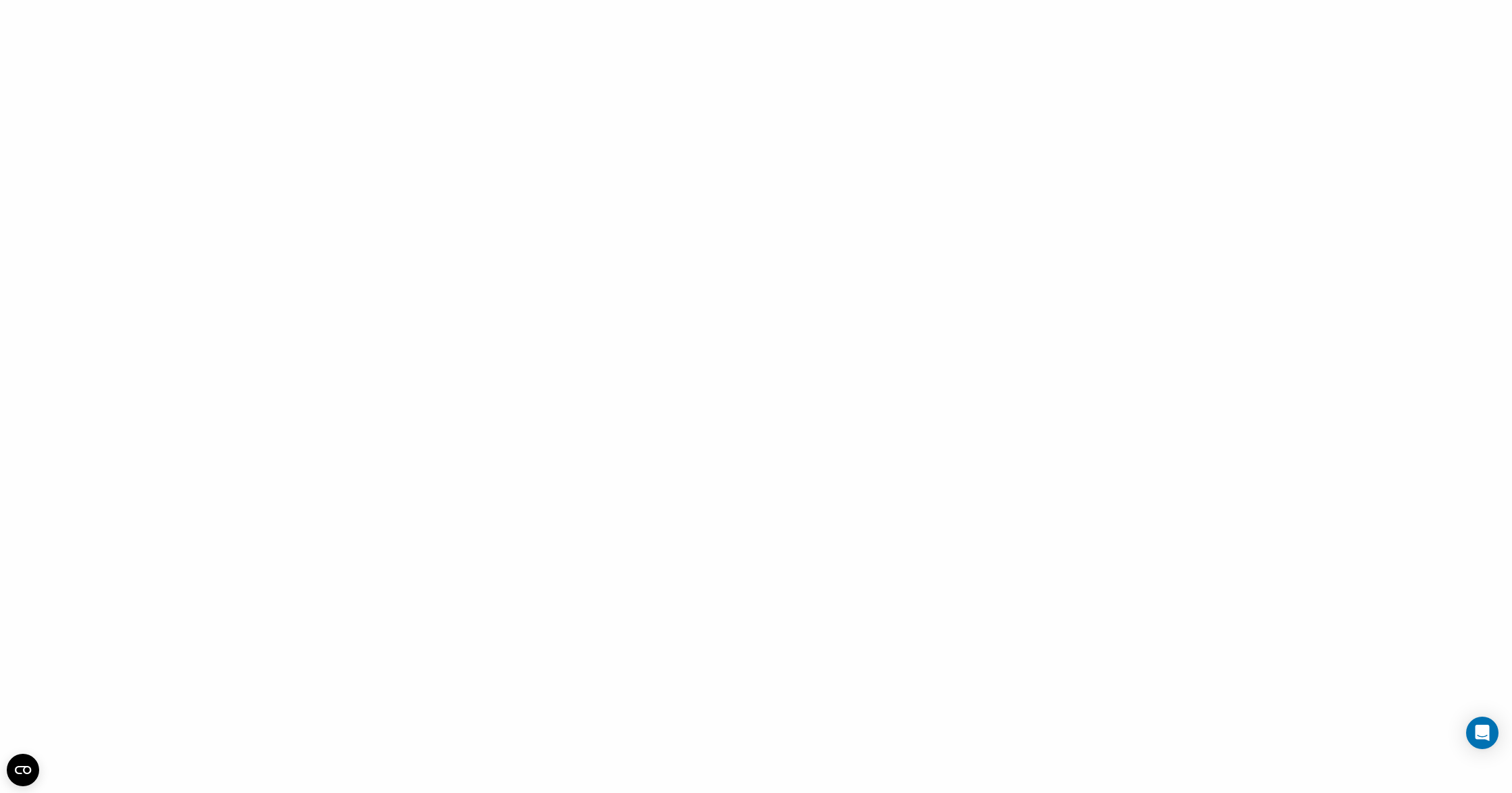
click at [329, 358] on div at bounding box center [756, 396] width 1512 height 793
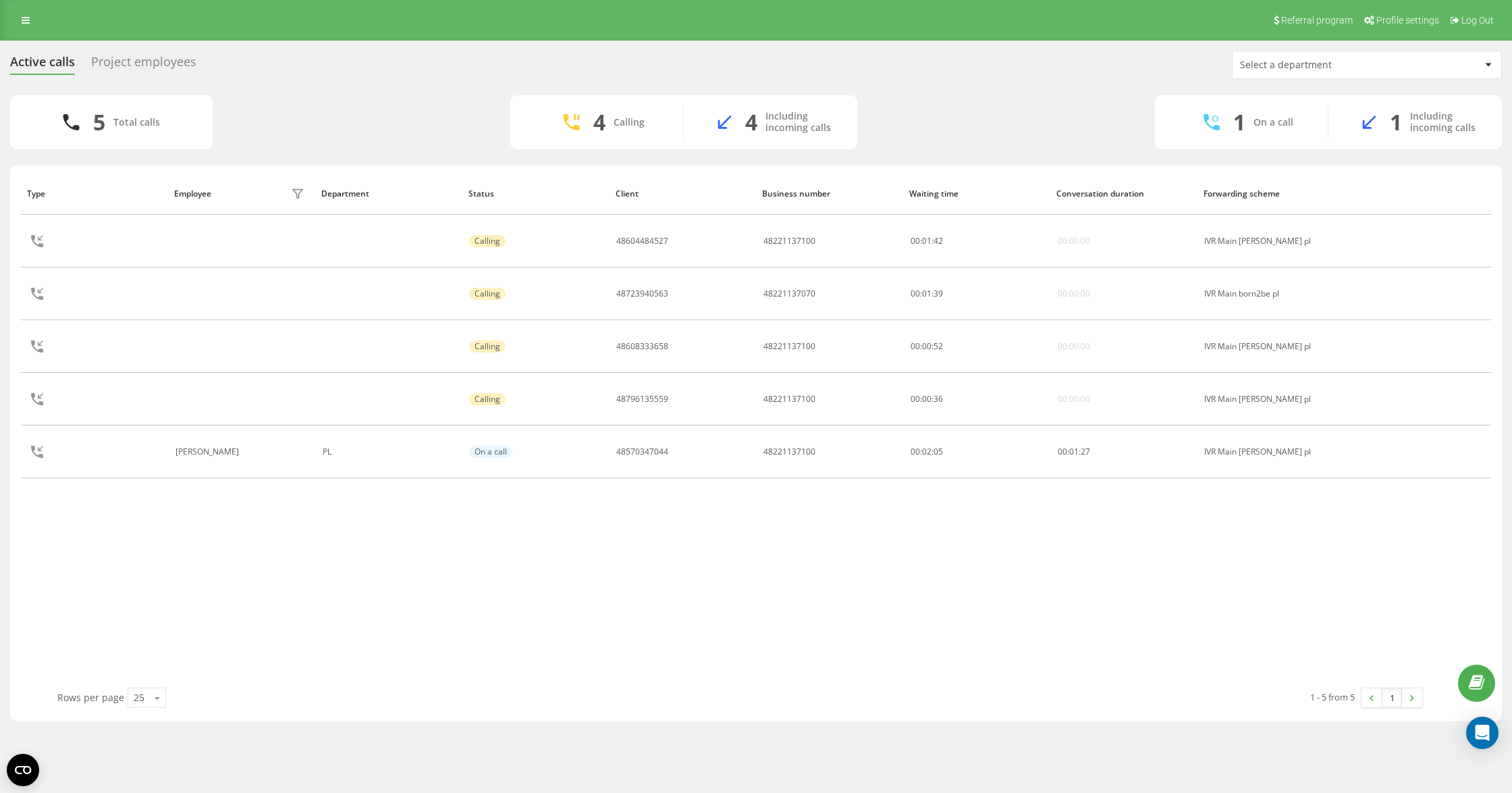
click at [160, 41] on div "Active calls Project employees Select a department 5 Total calls 4 Calling 4 In…" at bounding box center [756, 386] width 1512 height 691
click at [154, 52] on div "Active calls Project employees Select a department" at bounding box center [756, 65] width 1492 height 28
click at [160, 58] on div "Project employees" at bounding box center [144, 65] width 105 height 21
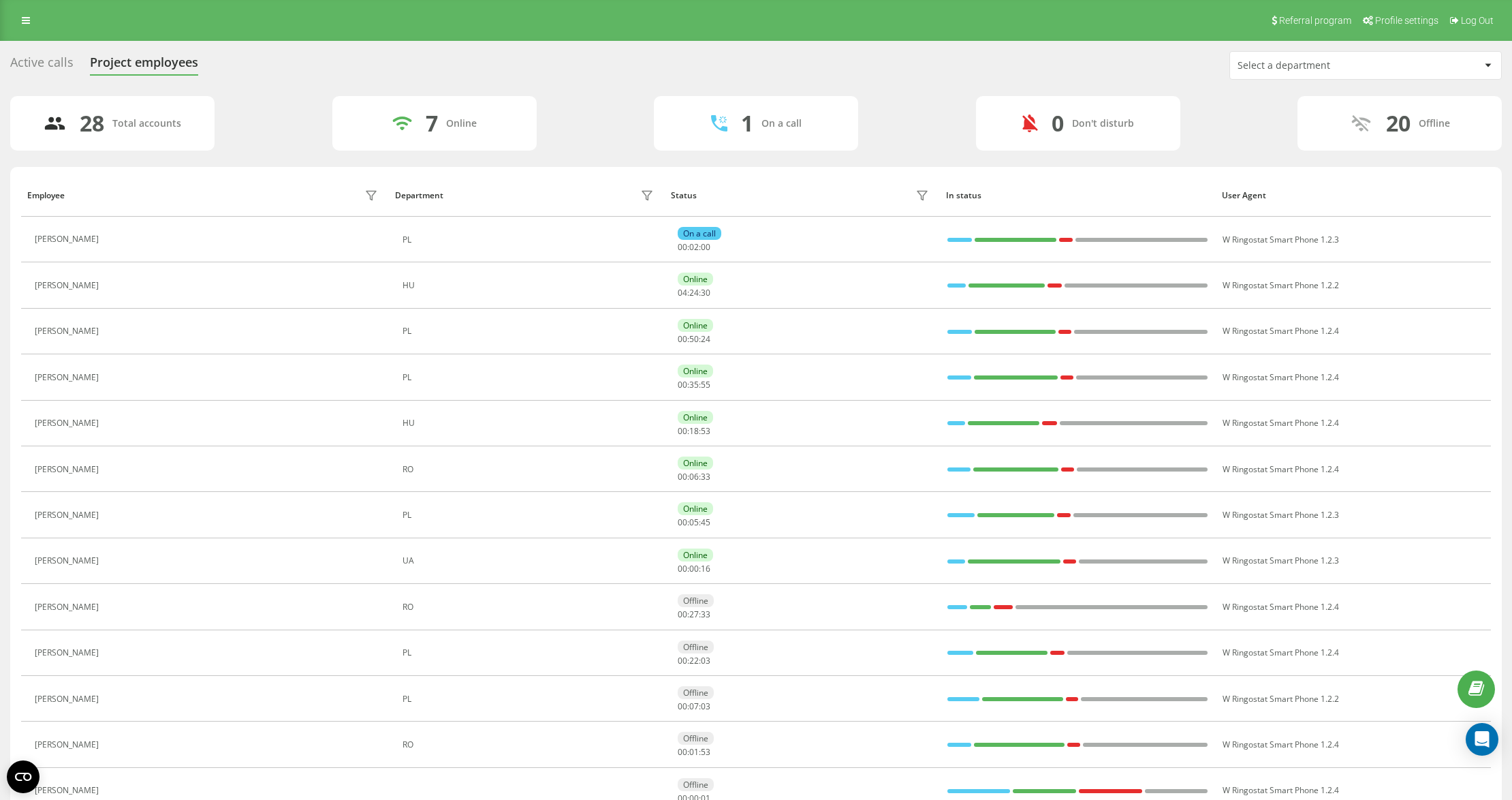
click at [120, 376] on button at bounding box center [114, 379] width 16 height 19
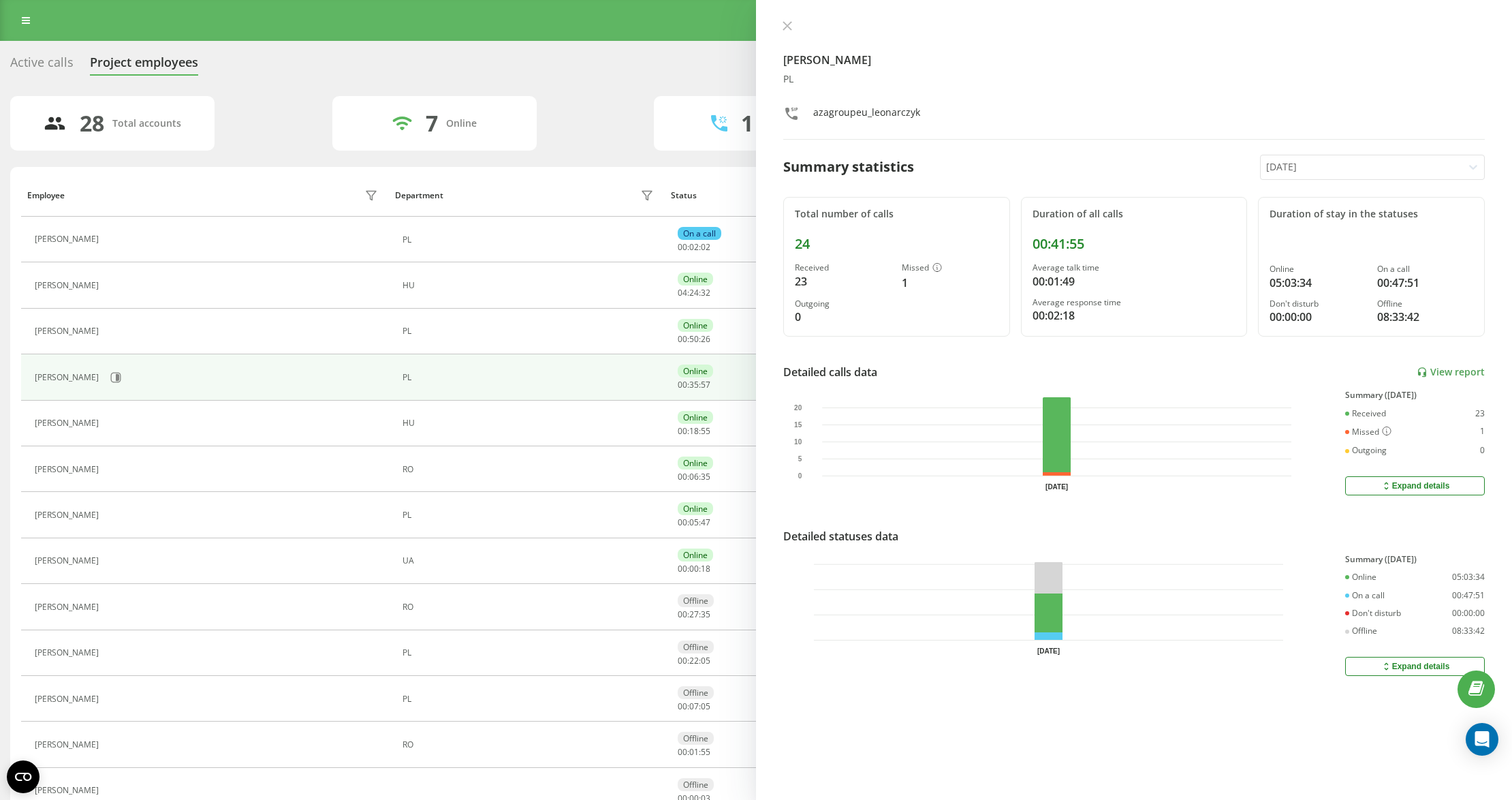
click at [1434, 365] on div "Kamil Leonarczyk PL azagroupeu_leonarczyk Summary statistics Today Total number…" at bounding box center [1134, 400] width 756 height 800
click at [1437, 374] on link "View report" at bounding box center [1450, 372] width 68 height 12
click at [1328, 153] on div "Kamil Leonarczyk PL azagroupeu_leonarczyk Summary statistics Today Total number…" at bounding box center [1134, 400] width 756 height 800
click at [791, 22] on icon at bounding box center [787, 25] width 8 height 8
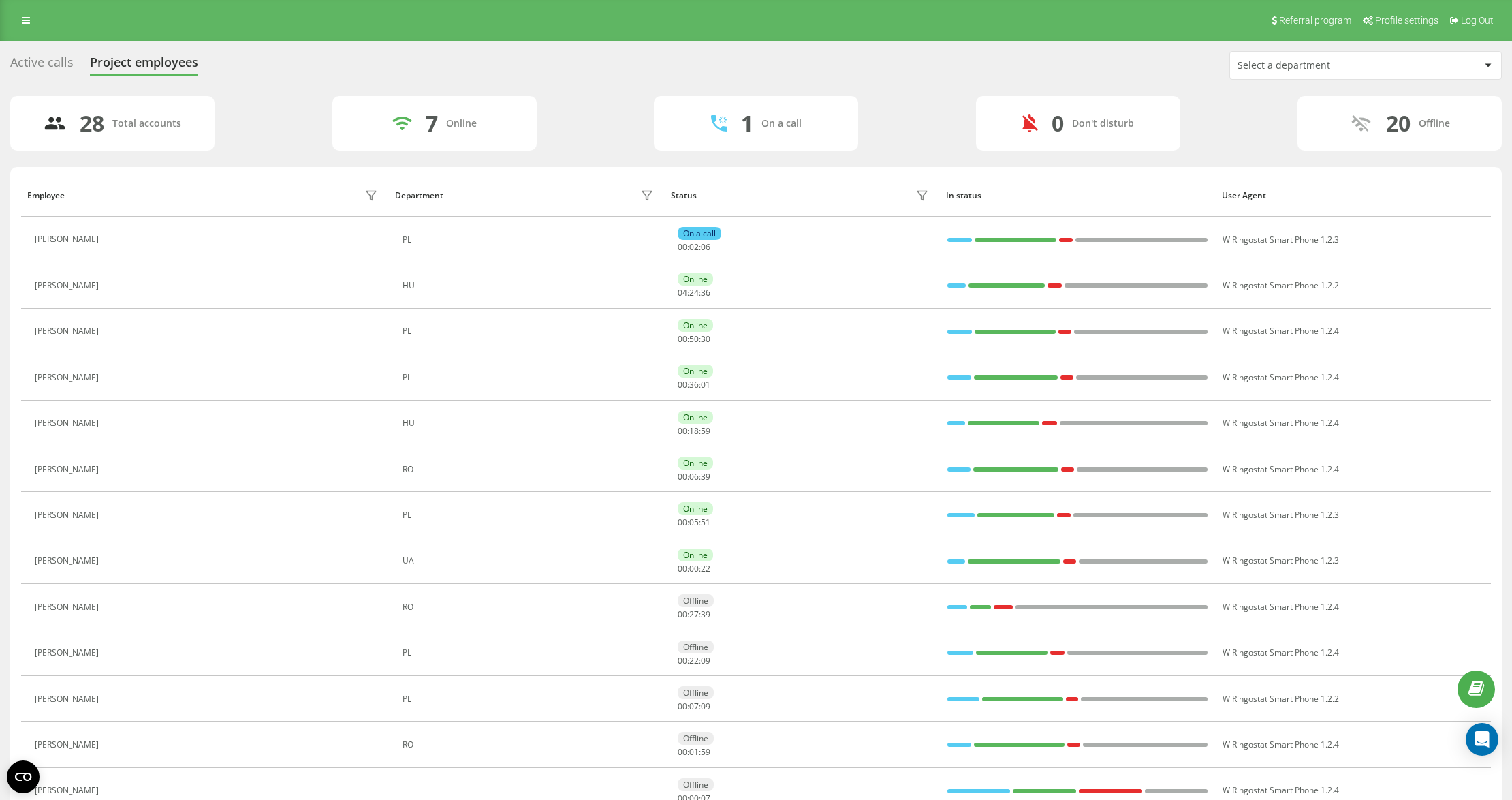
click at [1340, 68] on div "Select a department" at bounding box center [1319, 65] width 163 height 12
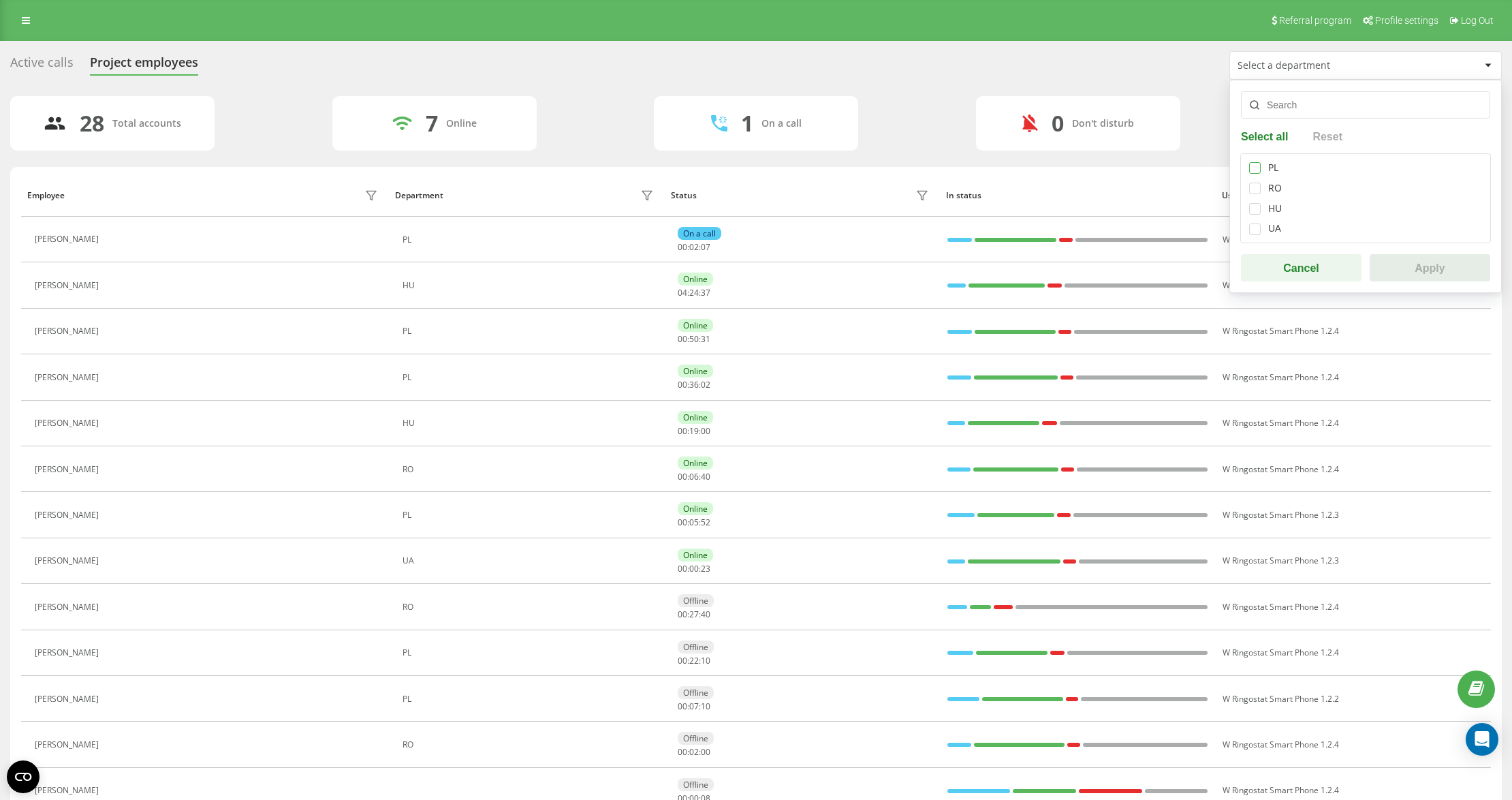
click at [1256, 162] on label at bounding box center [1254, 162] width 12 height 0
checkbox input "true"
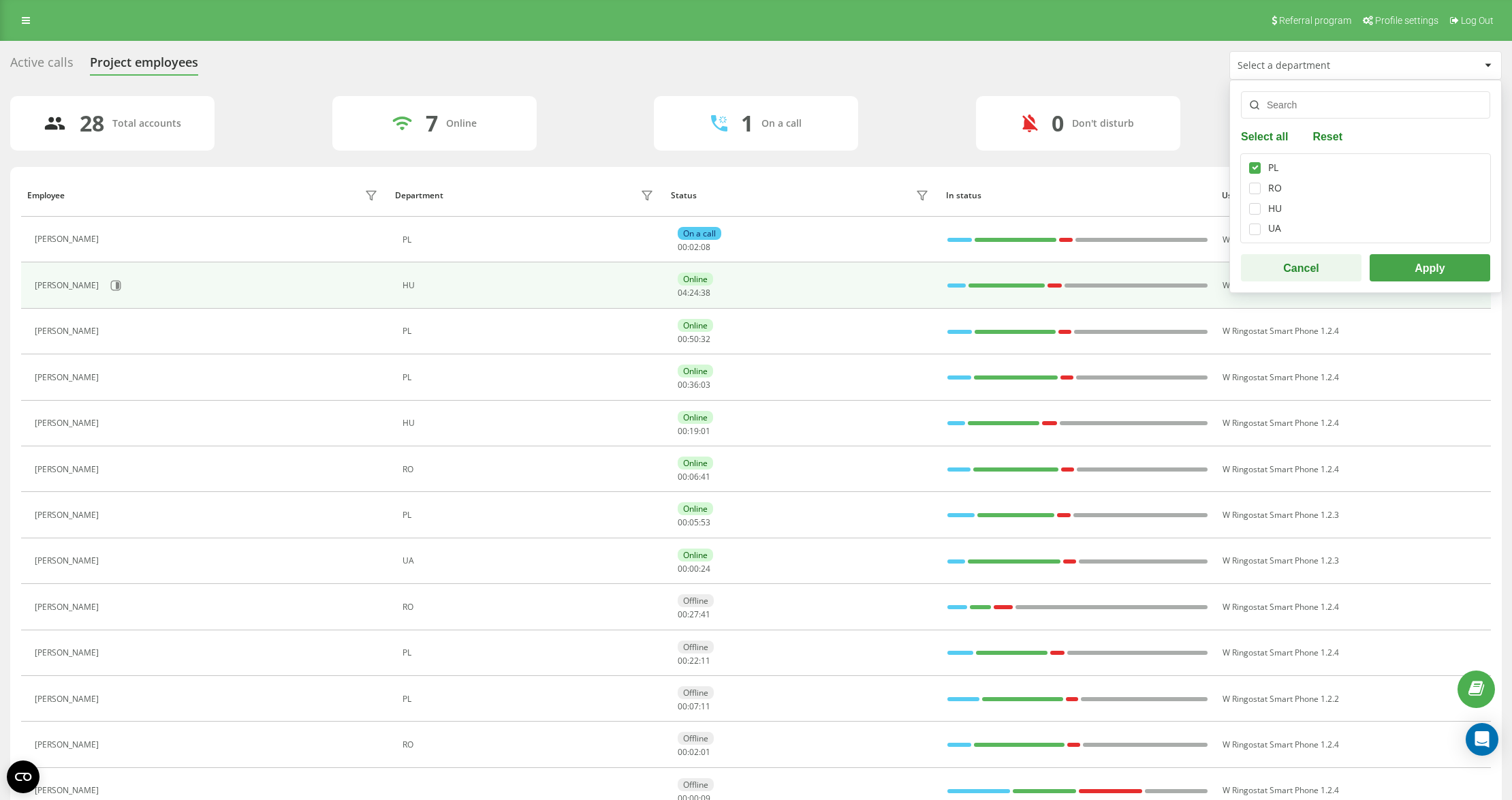
click at [1477, 299] on td "W Ringostat Smart Phone 1.2.2" at bounding box center [1352, 285] width 276 height 45
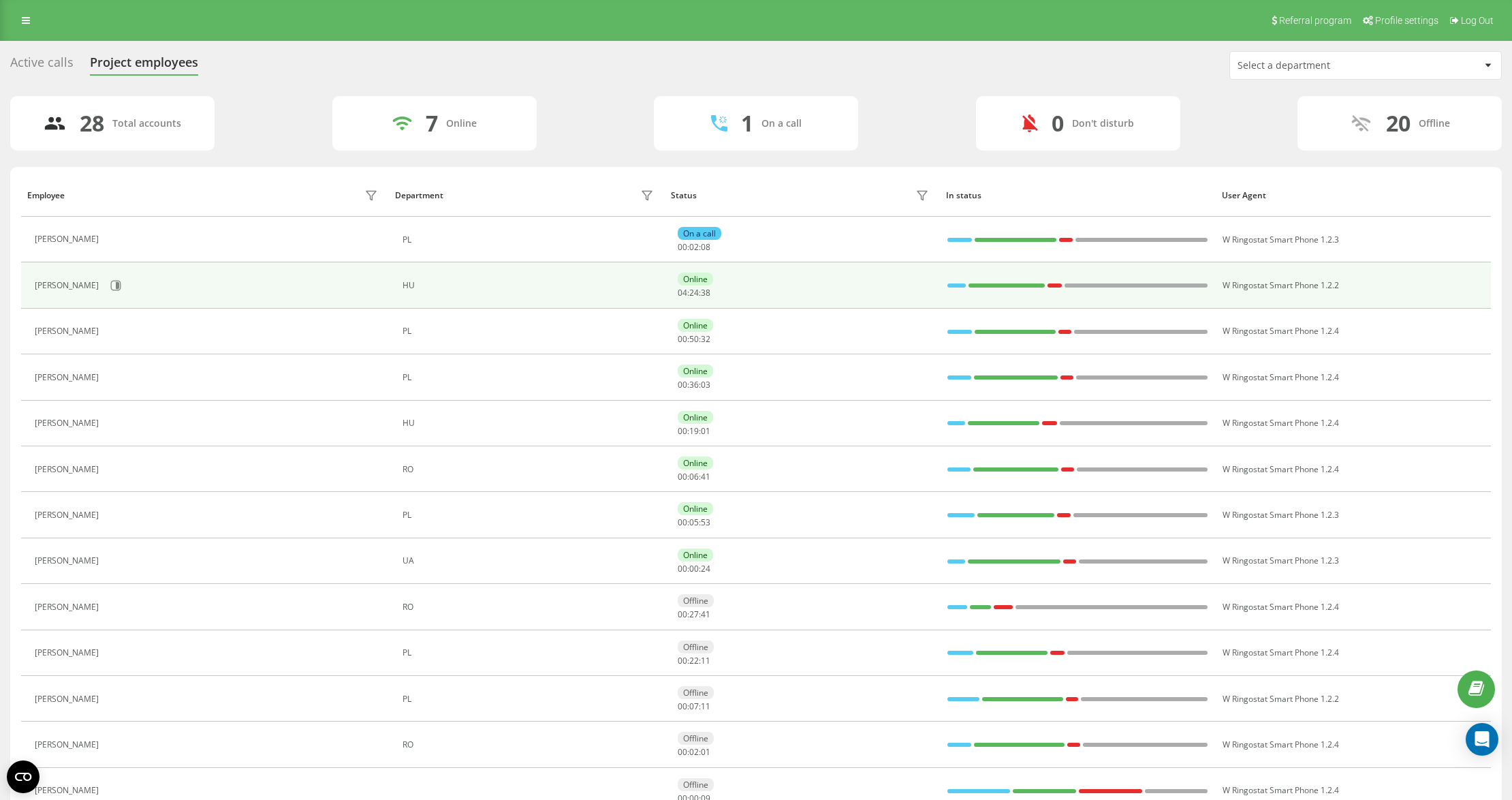
click at [1453, 279] on td "W Ringostat Smart Phone 1.2.2" at bounding box center [1352, 285] width 276 height 45
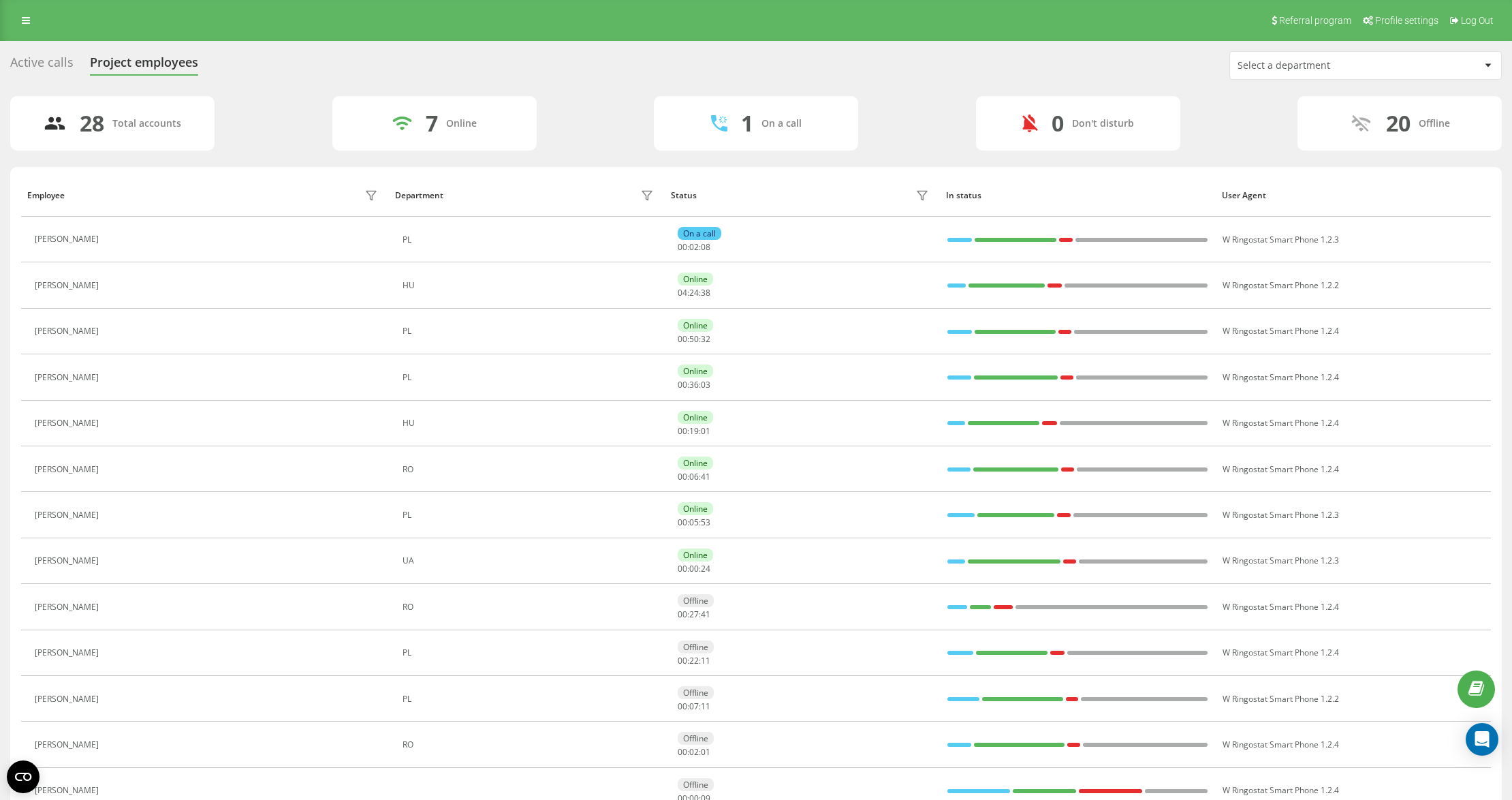
click at [1266, 72] on div "Select a department" at bounding box center [1365, 64] width 271 height 27
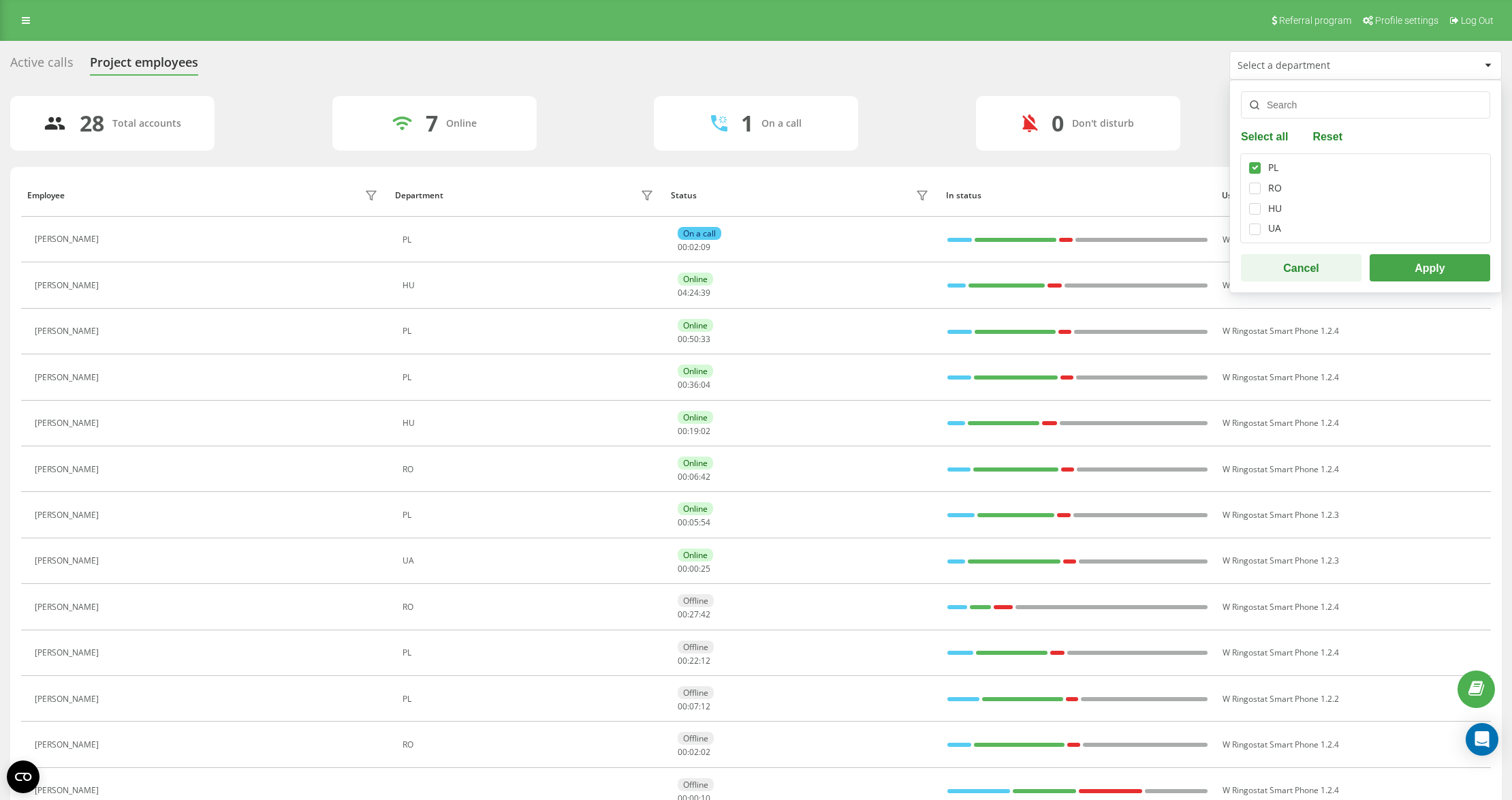
click at [1441, 267] on button "Apply" at bounding box center [1429, 267] width 120 height 27
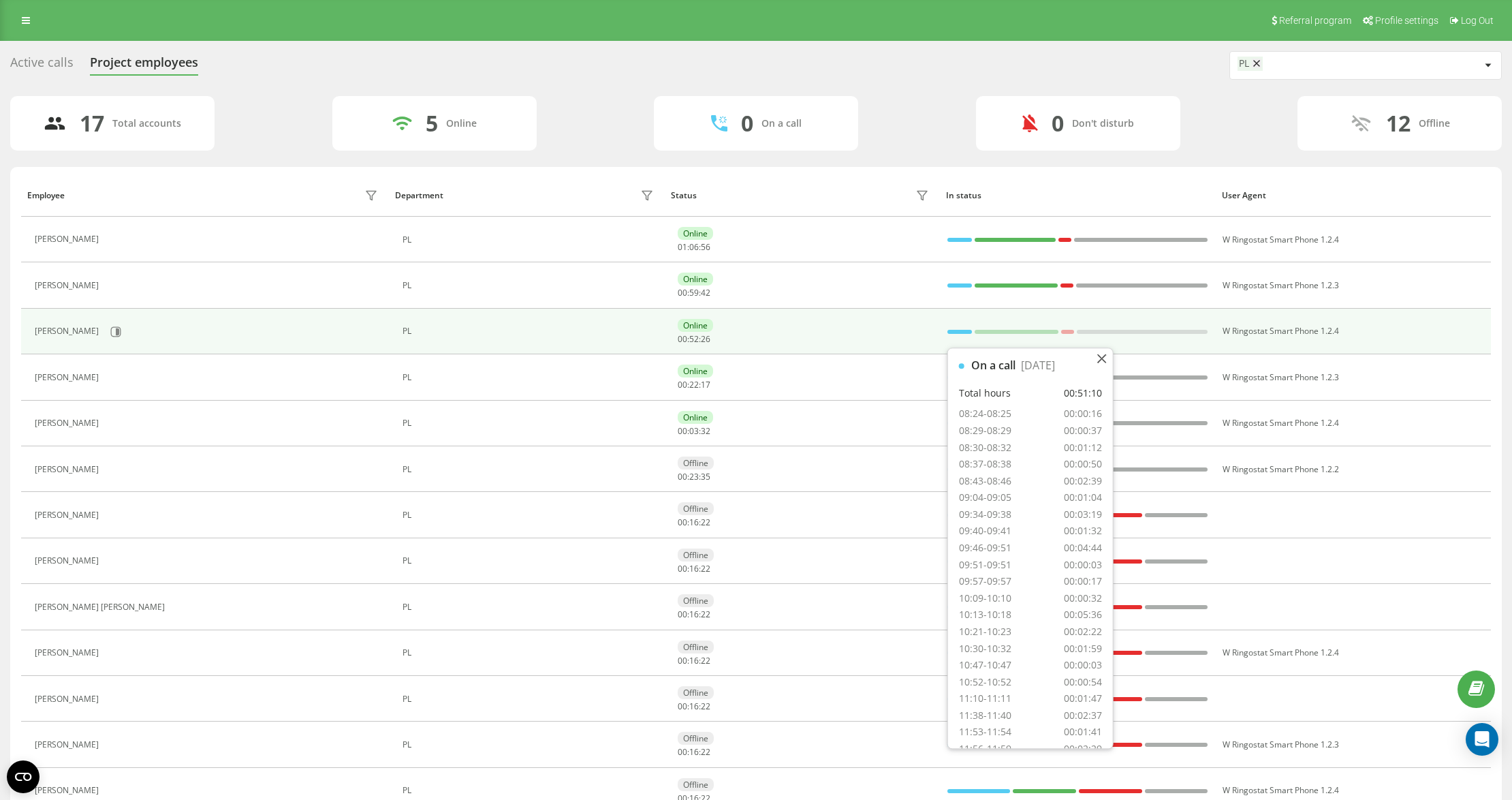
click at [955, 332] on div at bounding box center [959, 331] width 25 height 4
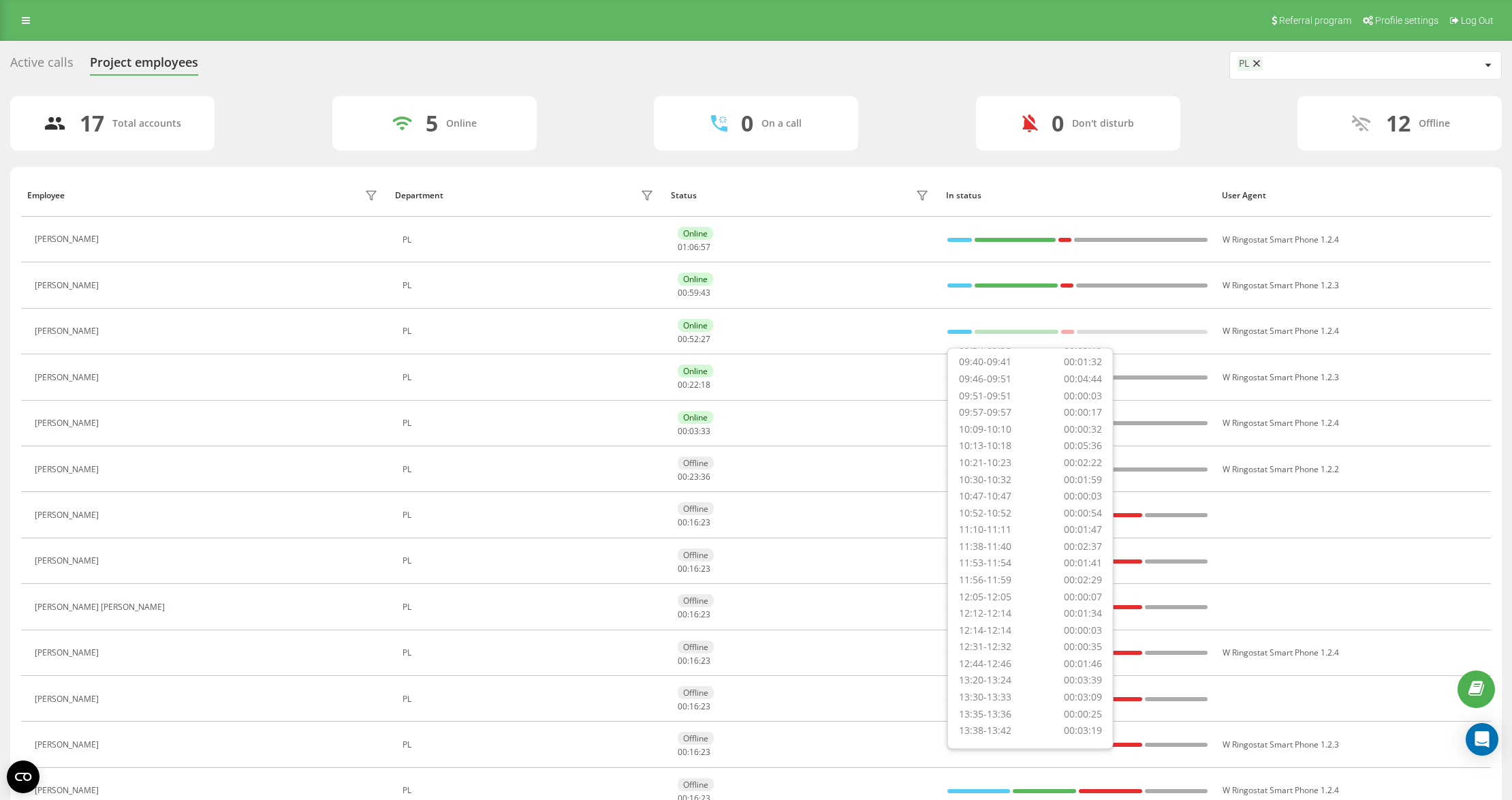
scroll to position [572, 0]
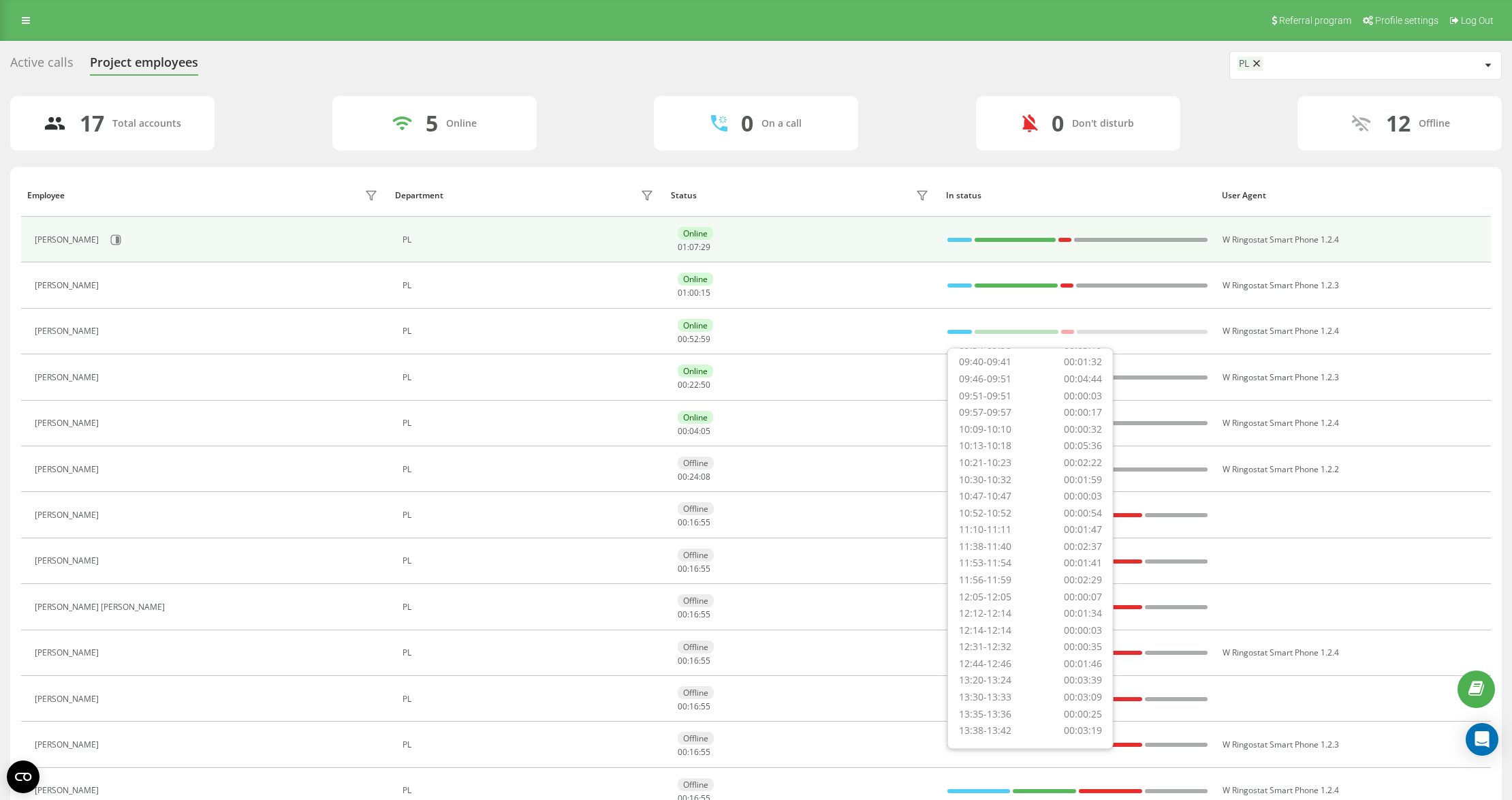
click at [847, 260] on td "Online 01 : 07 : 29" at bounding box center [801, 239] width 276 height 45
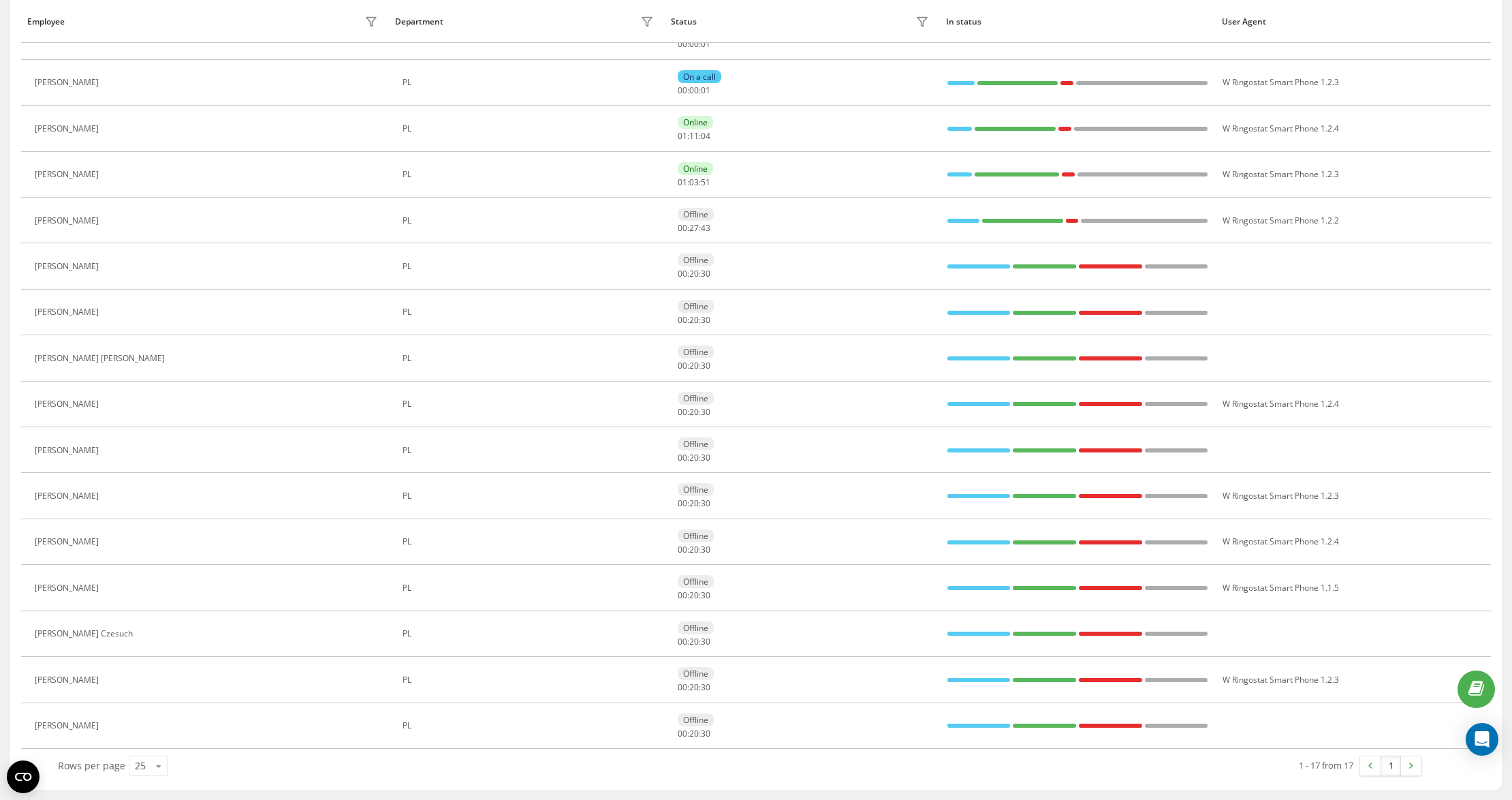
scroll to position [69, 0]
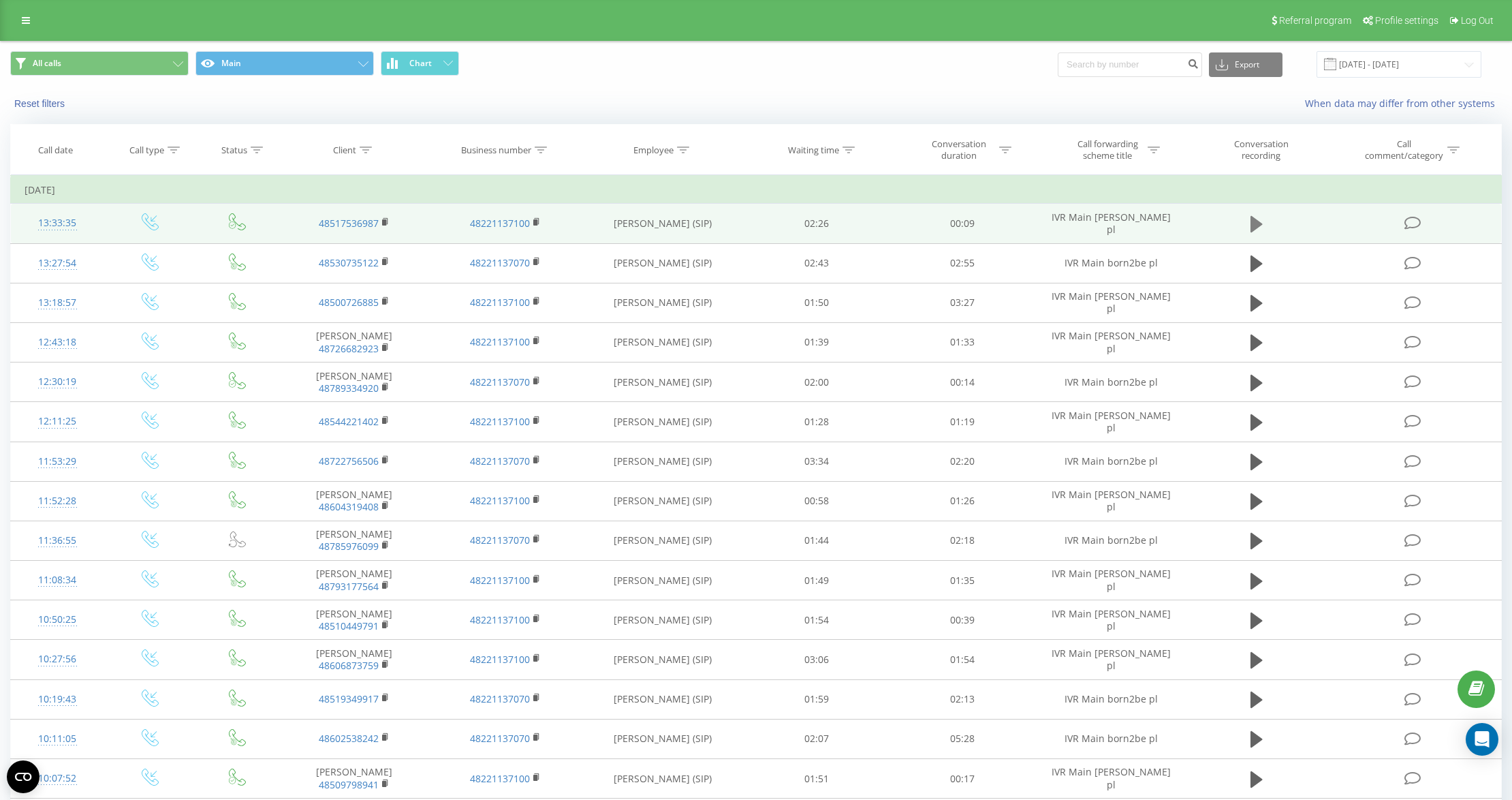
click at [1256, 222] on icon at bounding box center [1256, 223] width 12 height 16
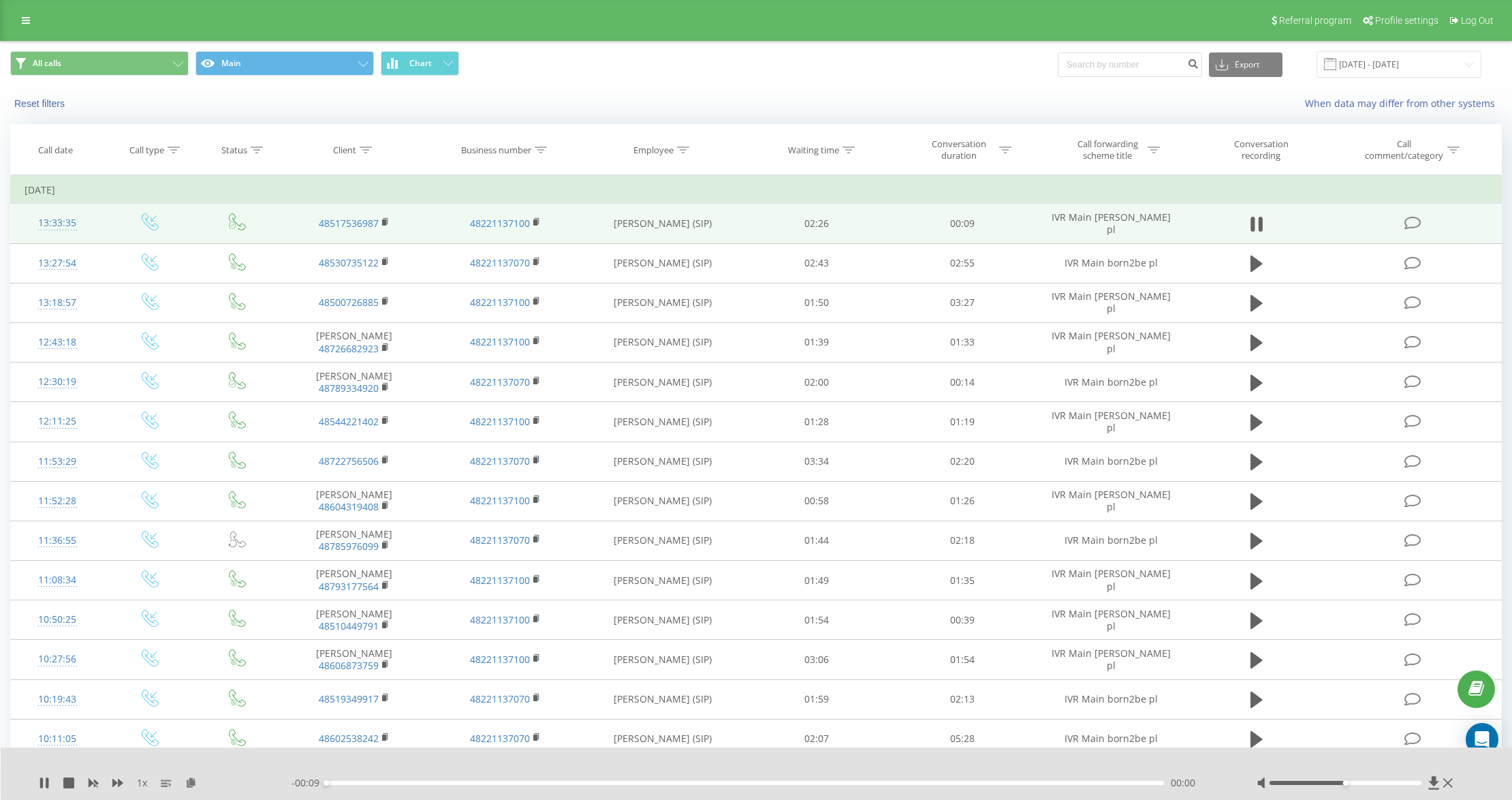
click at [69, 220] on div "13:33:35" at bounding box center [57, 223] width 65 height 27
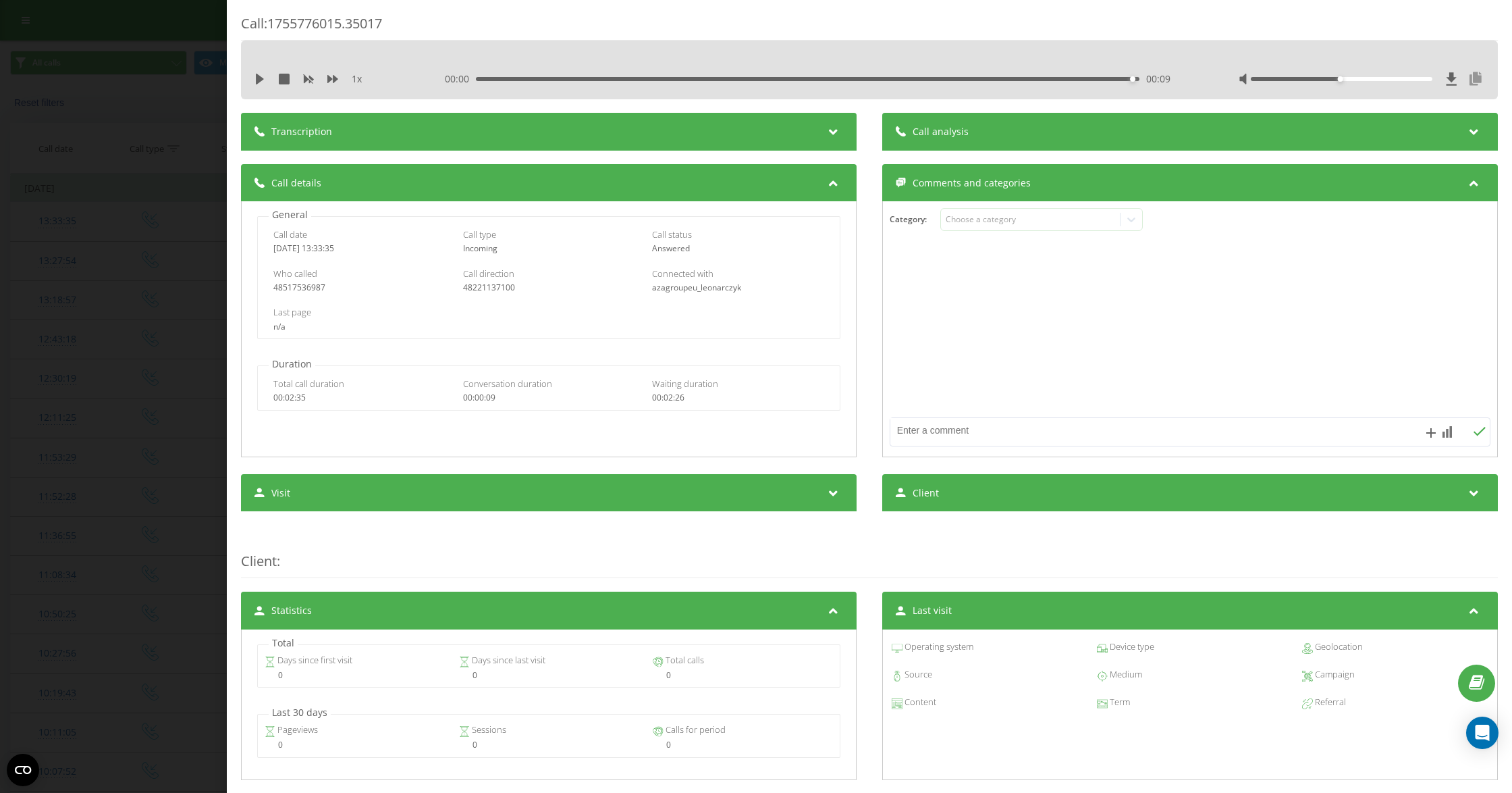
click at [1453, 81] on div at bounding box center [1465, 79] width 39 height 14
click at [1468, 79] on icon at bounding box center [1475, 79] width 16 height 14
click at [167, 213] on div "Call : 1755776015.35017 1 x 00:00 00:09 00:09 Transcription For AI analysis of …" at bounding box center [756, 396] width 1512 height 793
